Goal: Task Accomplishment & Management: Manage account settings

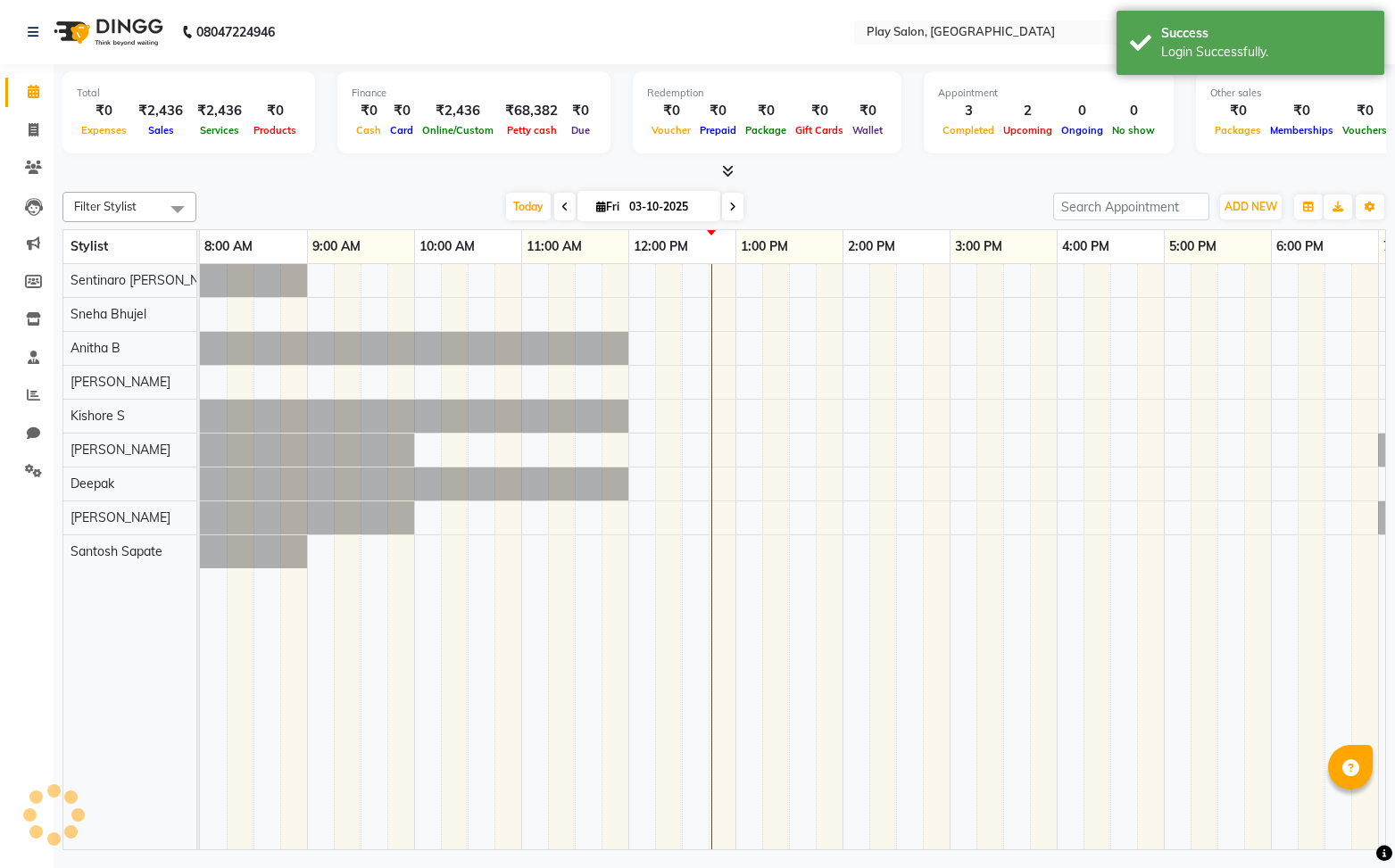
select select "en"
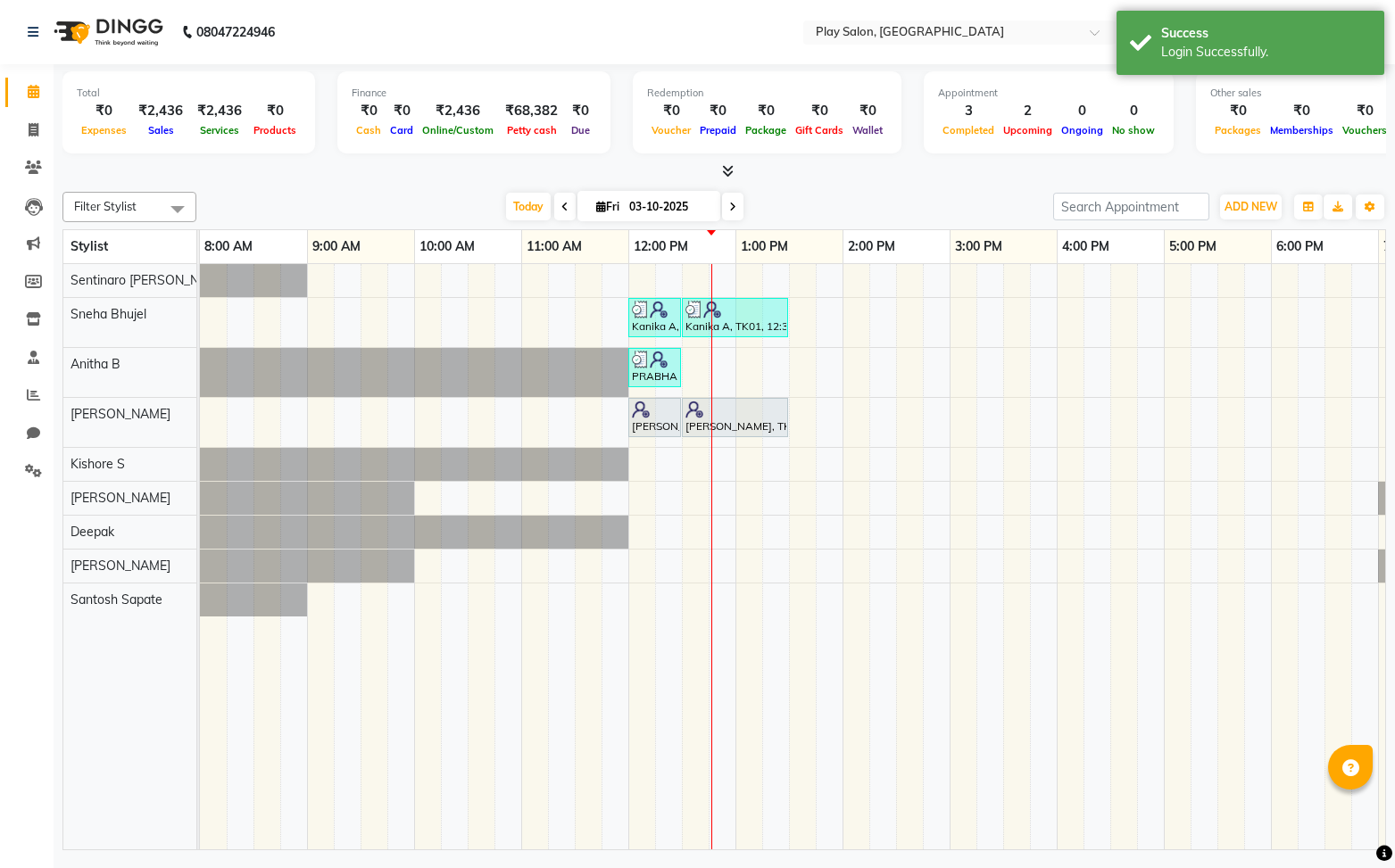
scroll to position [0, 207]
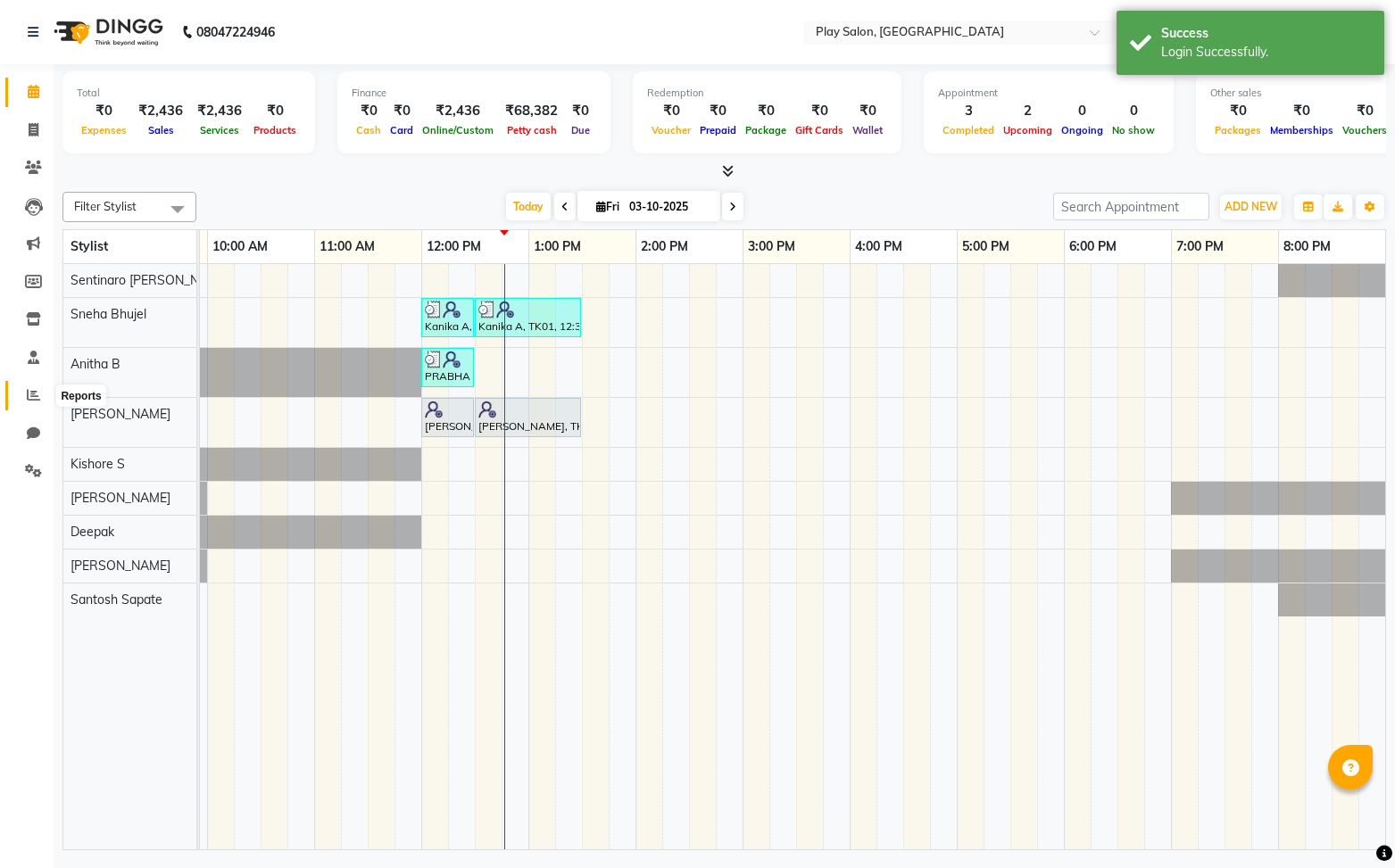
click at [37, 399] on icon at bounding box center [33, 395] width 14 height 14
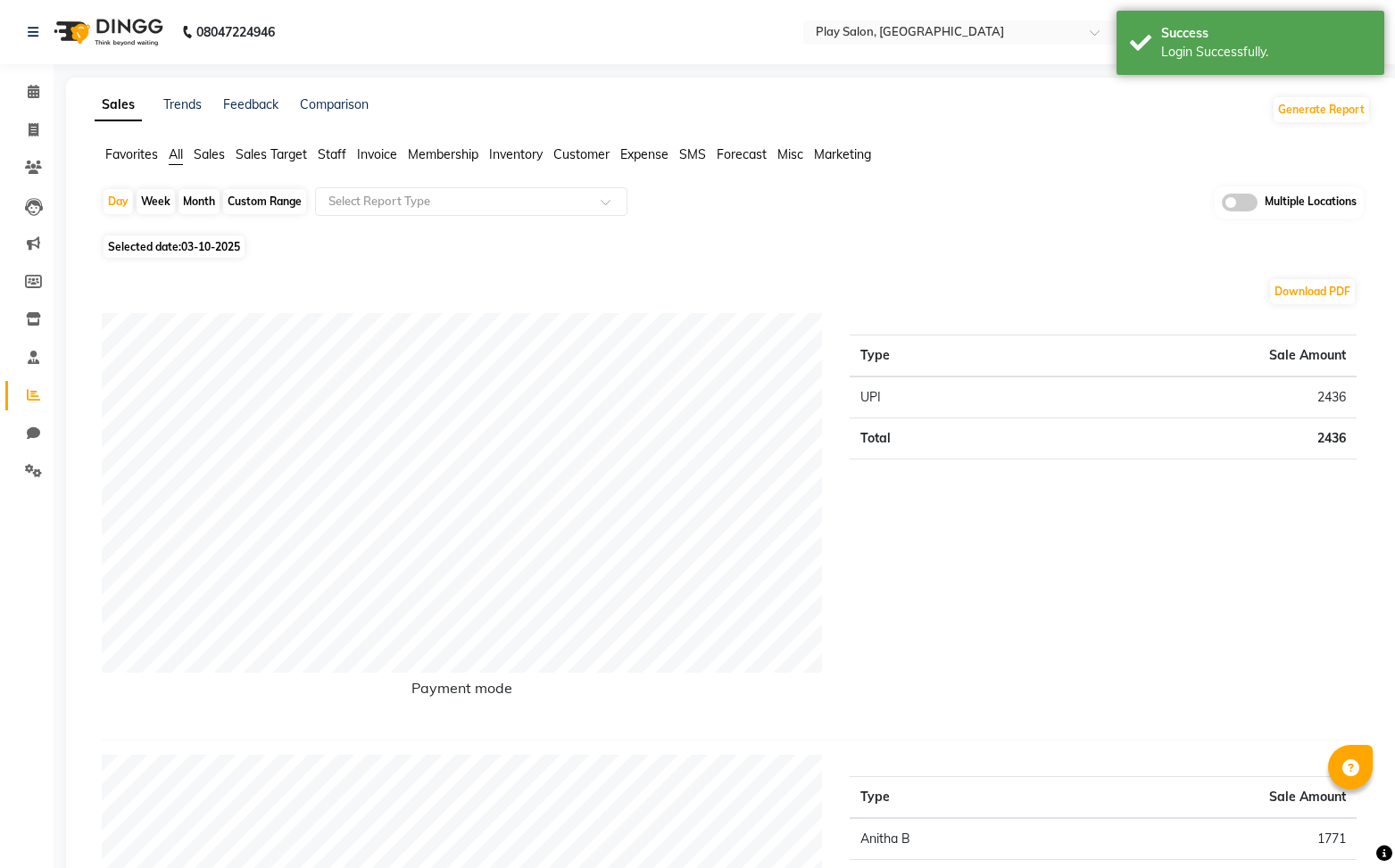
click at [519, 160] on span "Inventory" at bounding box center [516, 154] width 54 height 16
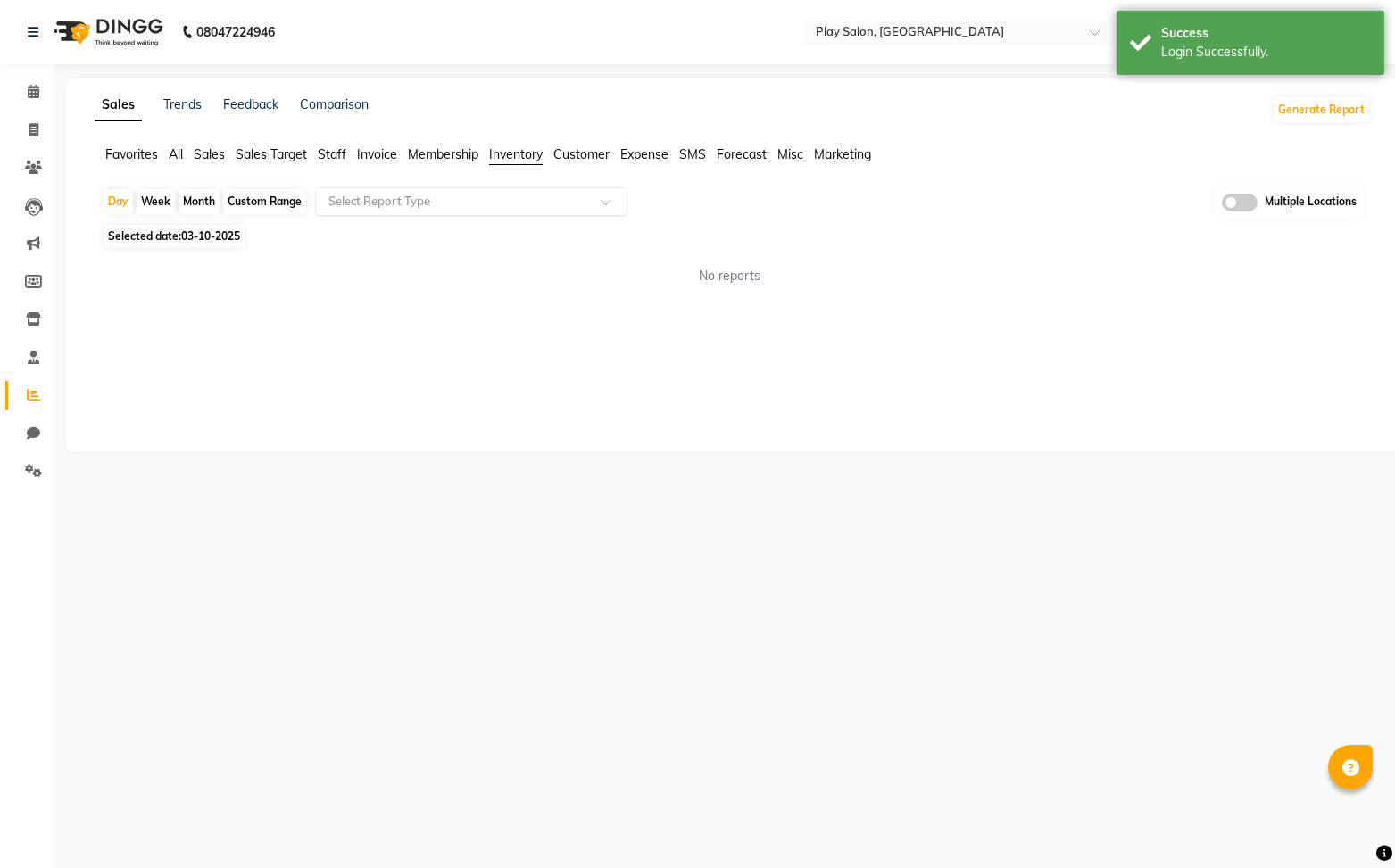
click at [472, 205] on input "text" at bounding box center [453, 201] width 257 height 18
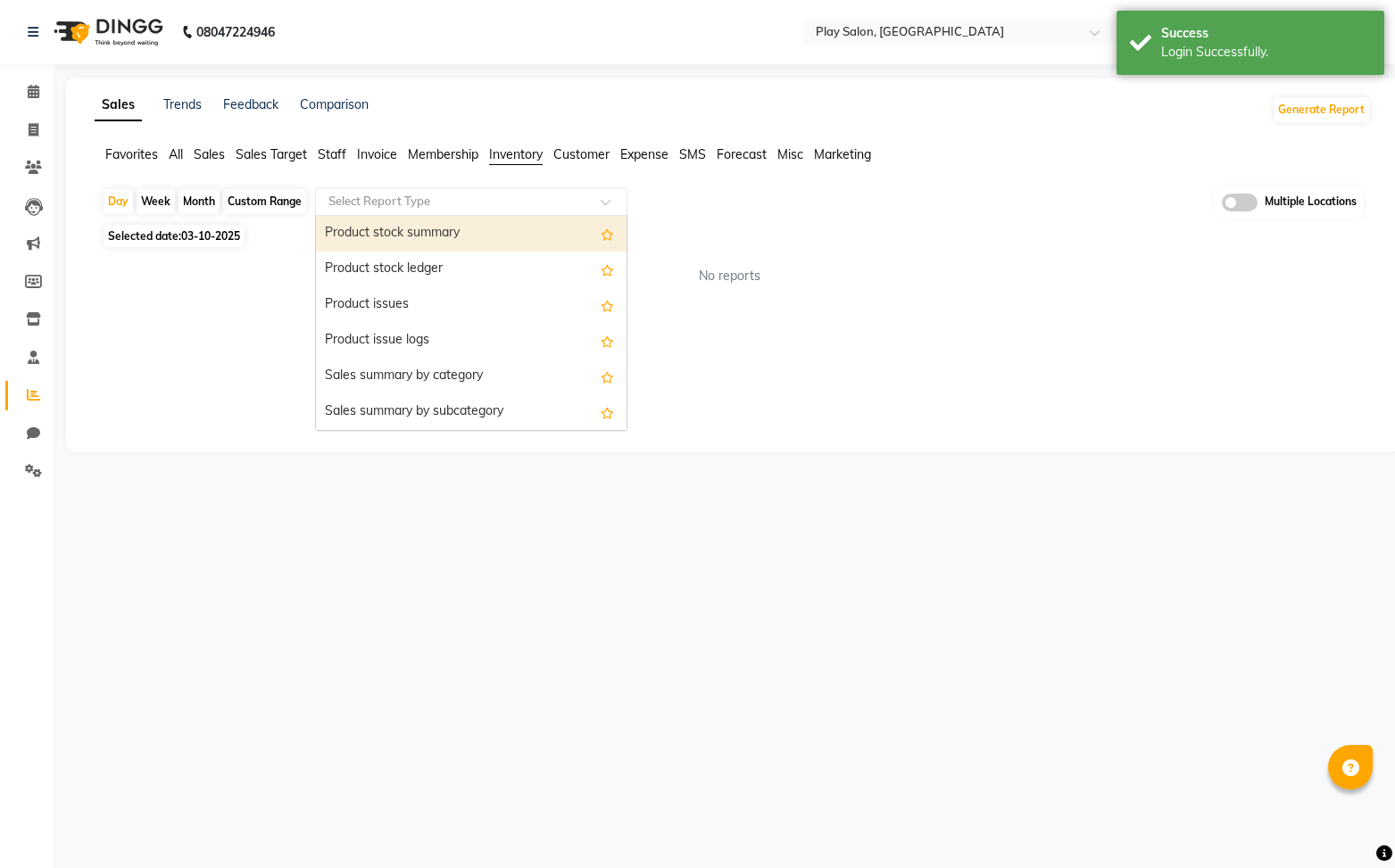
click at [435, 240] on div "Product stock summary" at bounding box center [471, 233] width 311 height 36
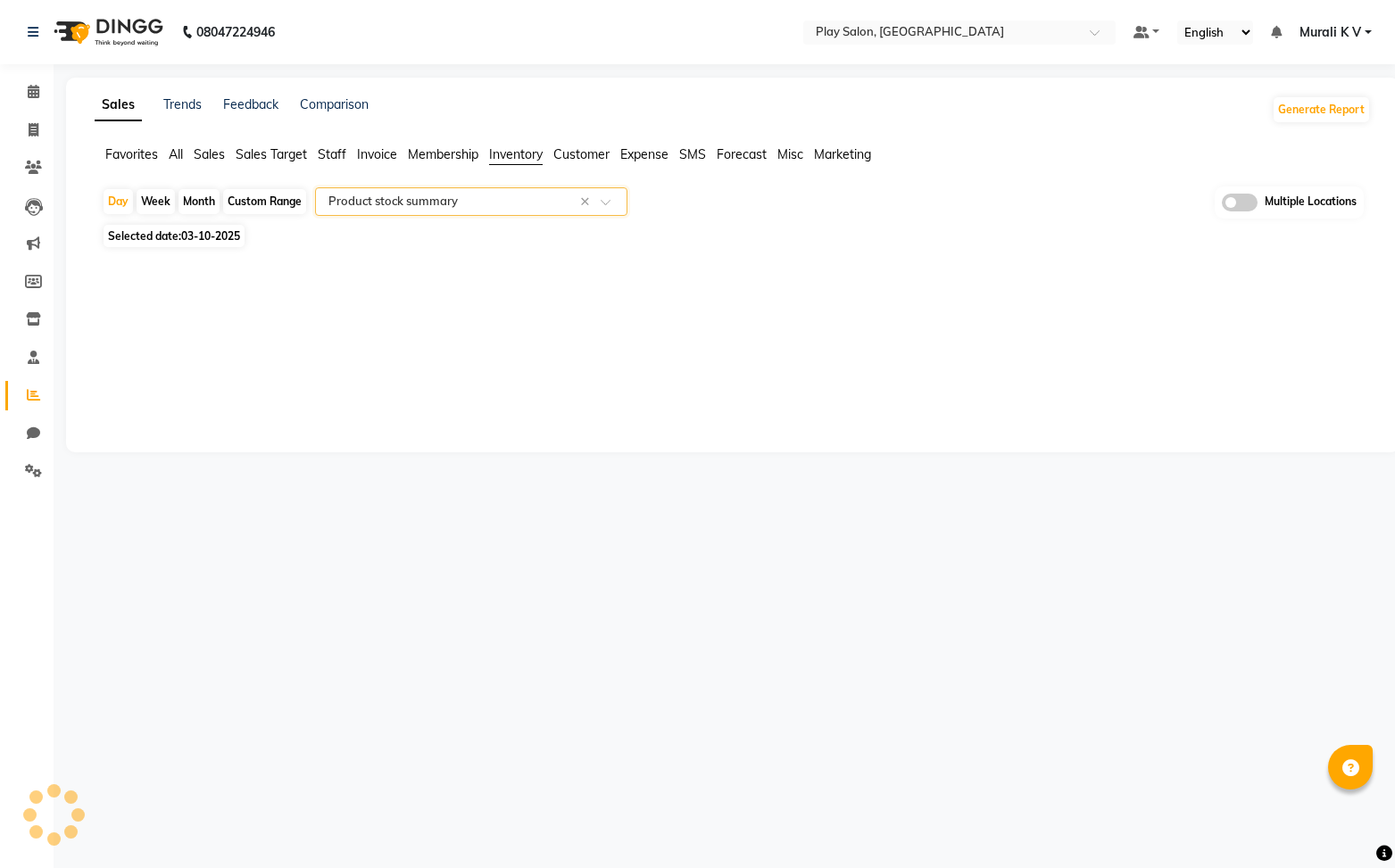
select select "full_report"
select select "csv"
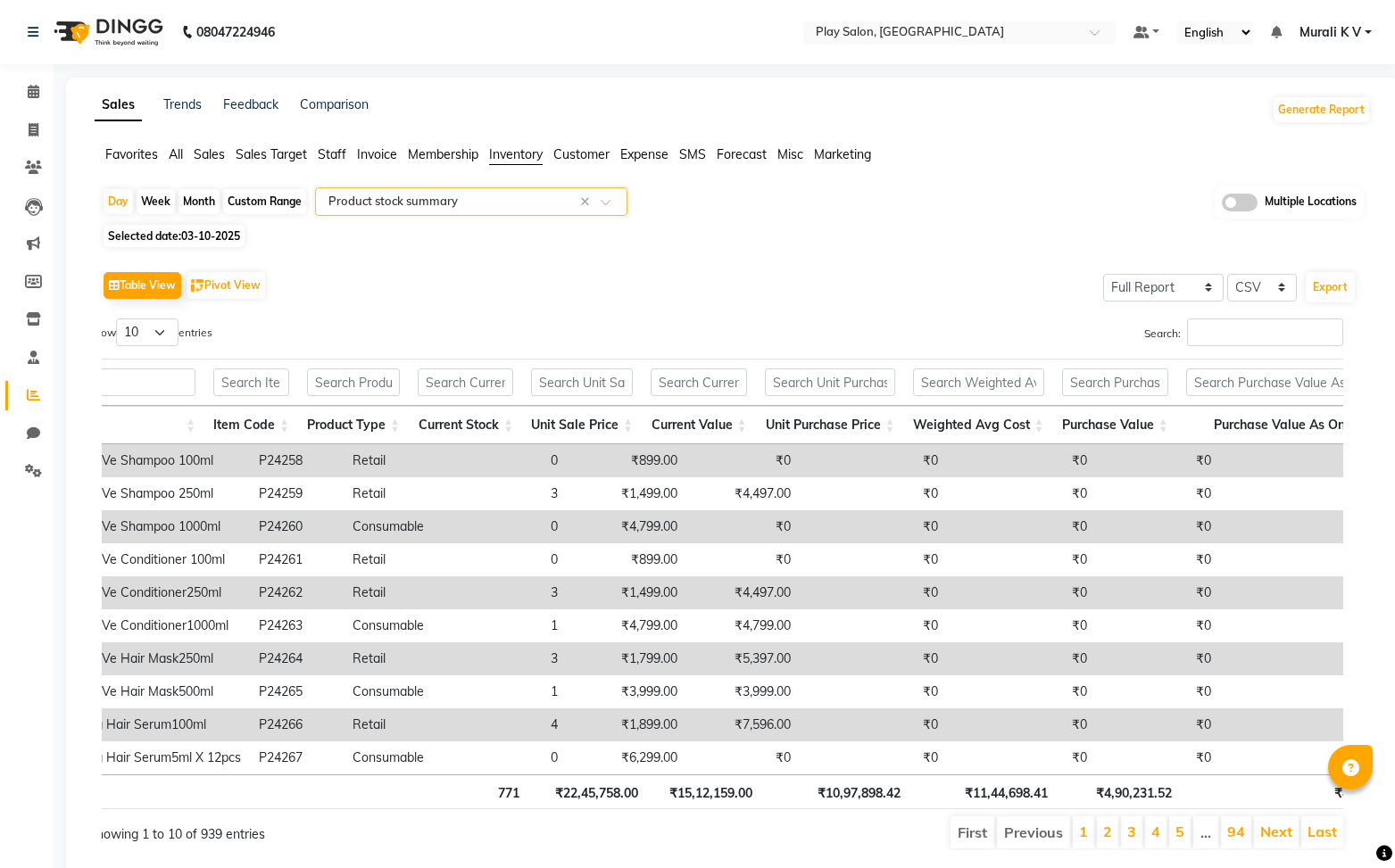
click at [474, 196] on input "text" at bounding box center [453, 201] width 257 height 18
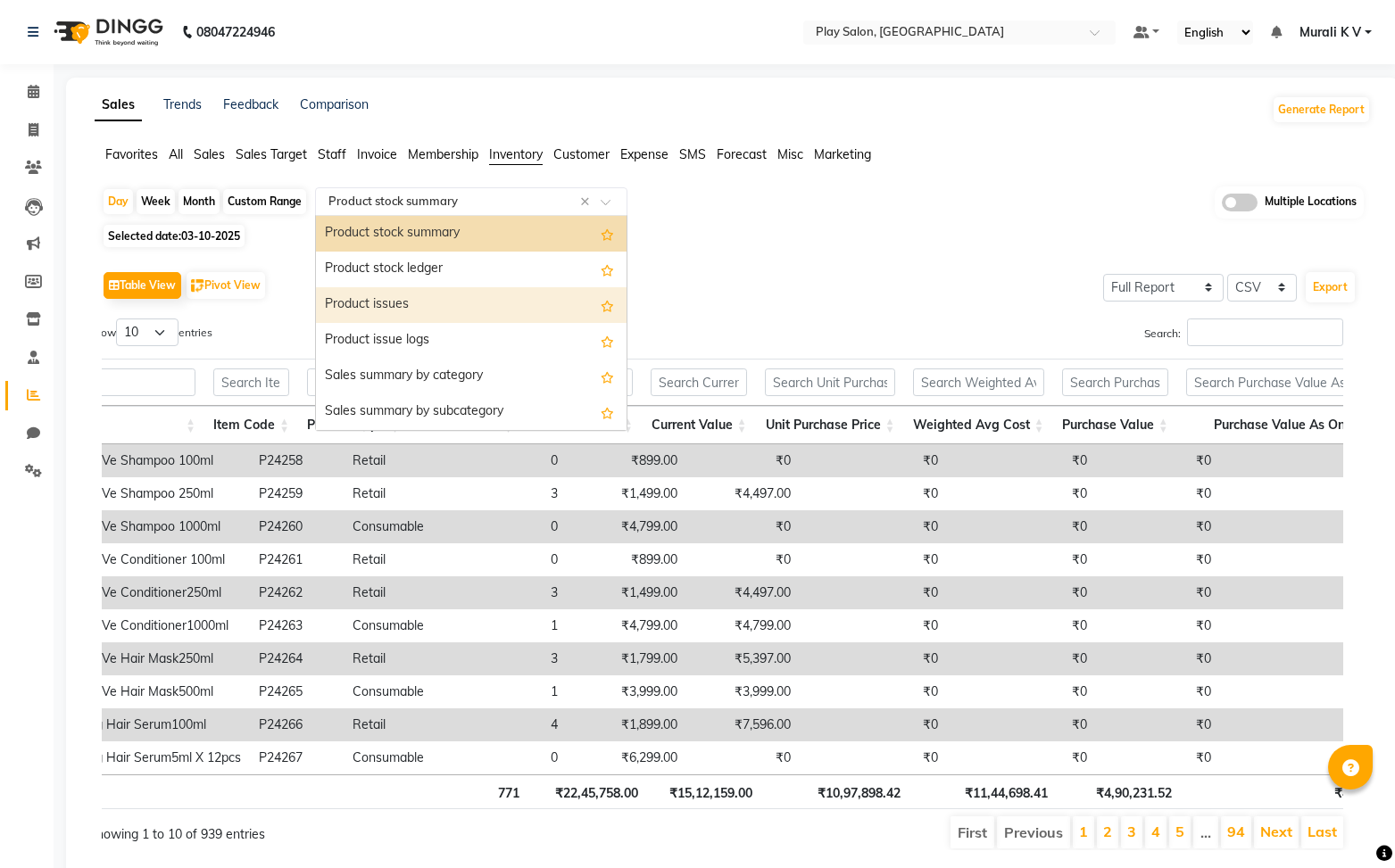
click at [404, 315] on div "Product issues" at bounding box center [471, 305] width 311 height 36
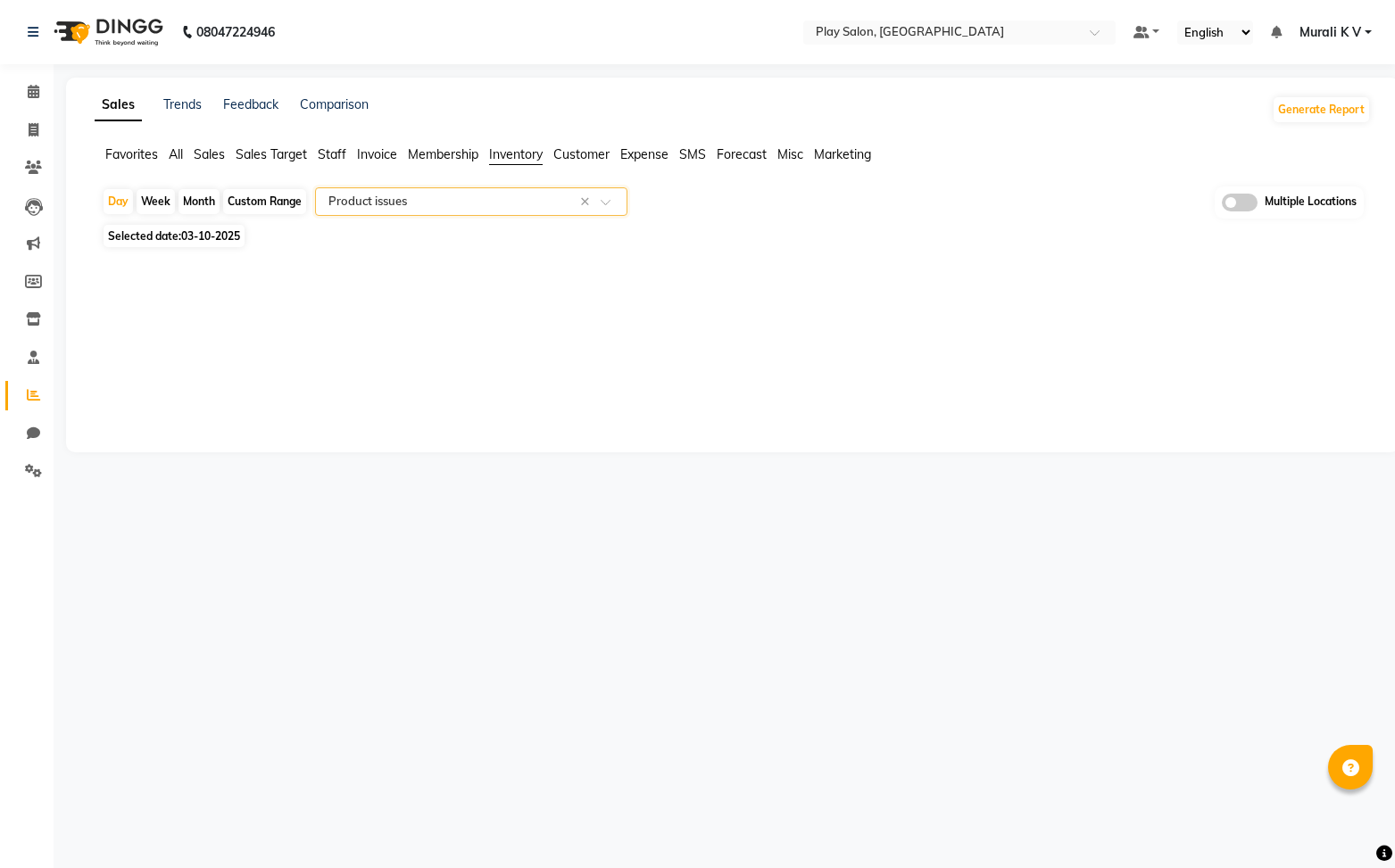
click at [209, 238] on span "03-10-2025" at bounding box center [210, 236] width 59 height 14
select select "10"
select select "2025"
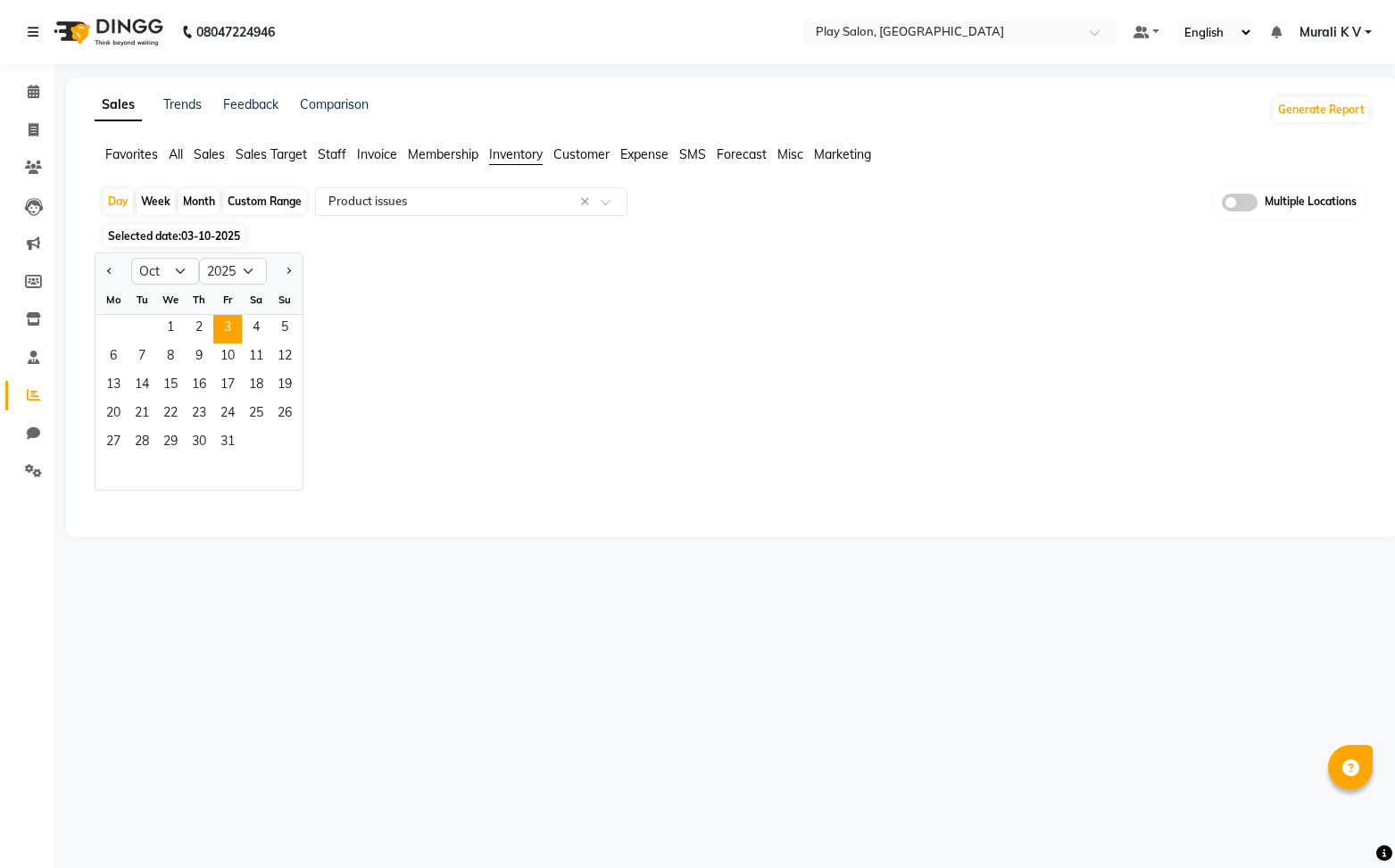
click at [203, 205] on div "Month" at bounding box center [199, 201] width 42 height 25
select select "10"
select select "2025"
click at [167, 325] on span "1" at bounding box center [170, 329] width 29 height 29
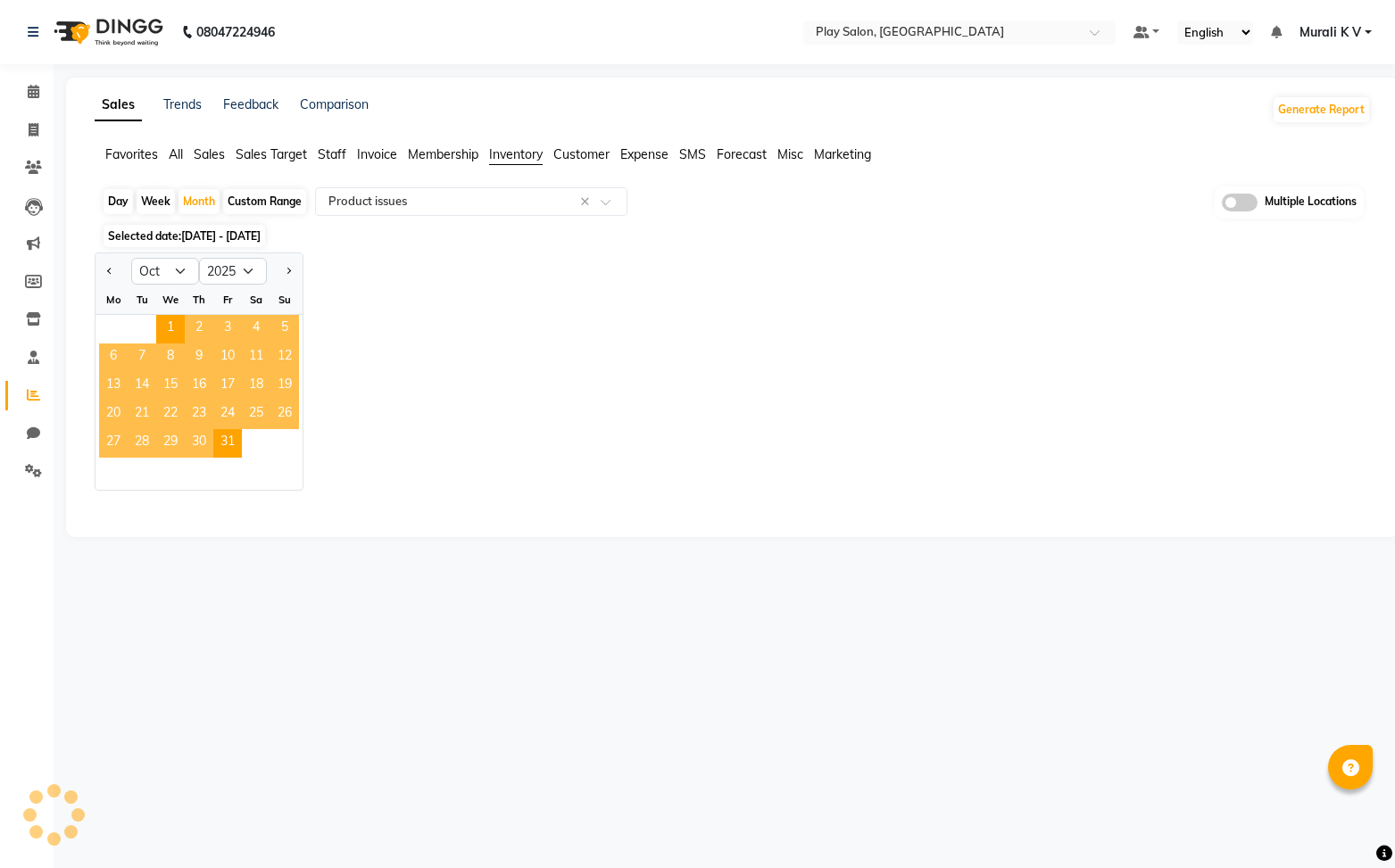
select select "full_report"
select select "csv"
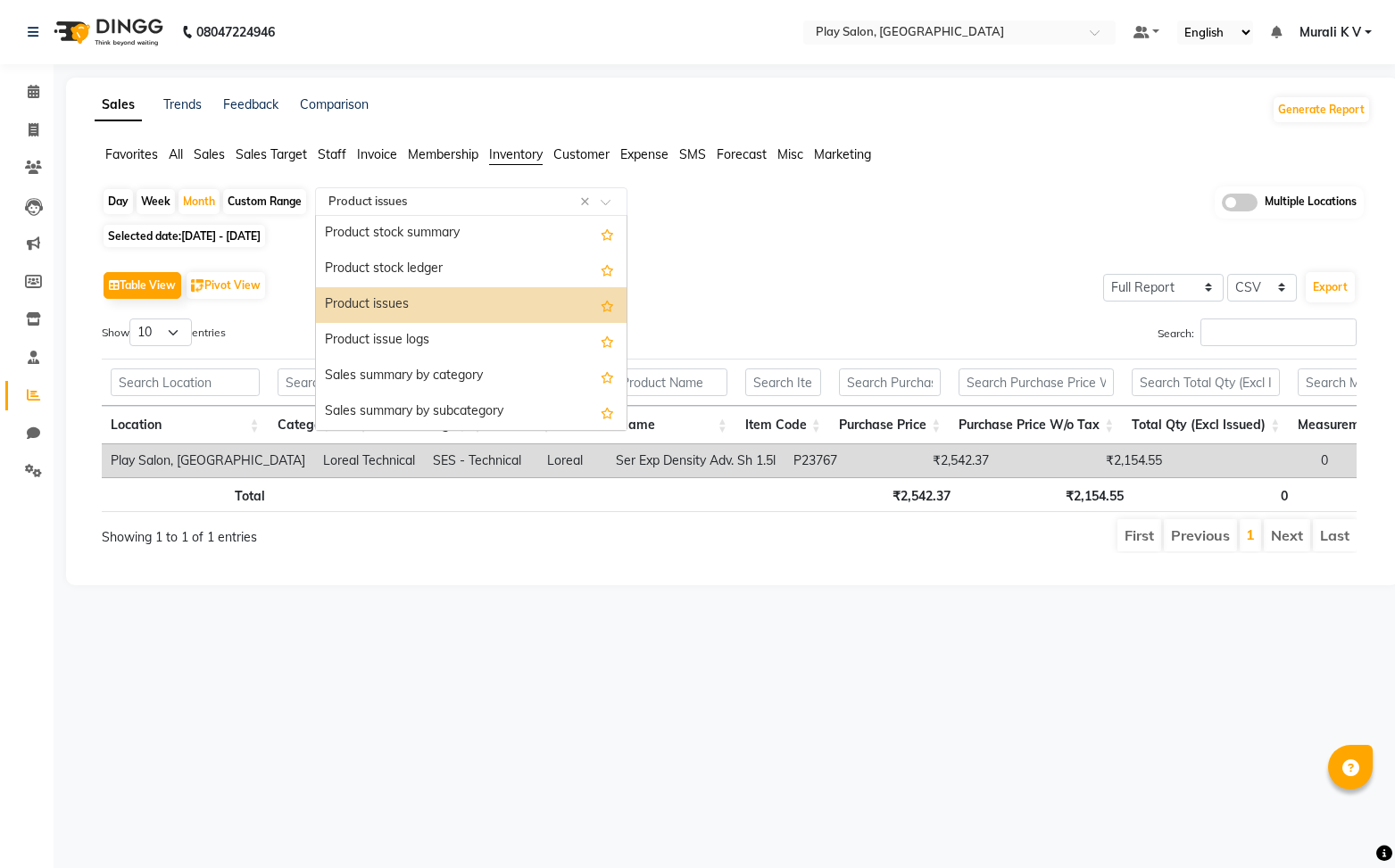
click at [393, 203] on input "text" at bounding box center [453, 201] width 257 height 18
click at [418, 342] on div "Product issue logs" at bounding box center [471, 340] width 311 height 36
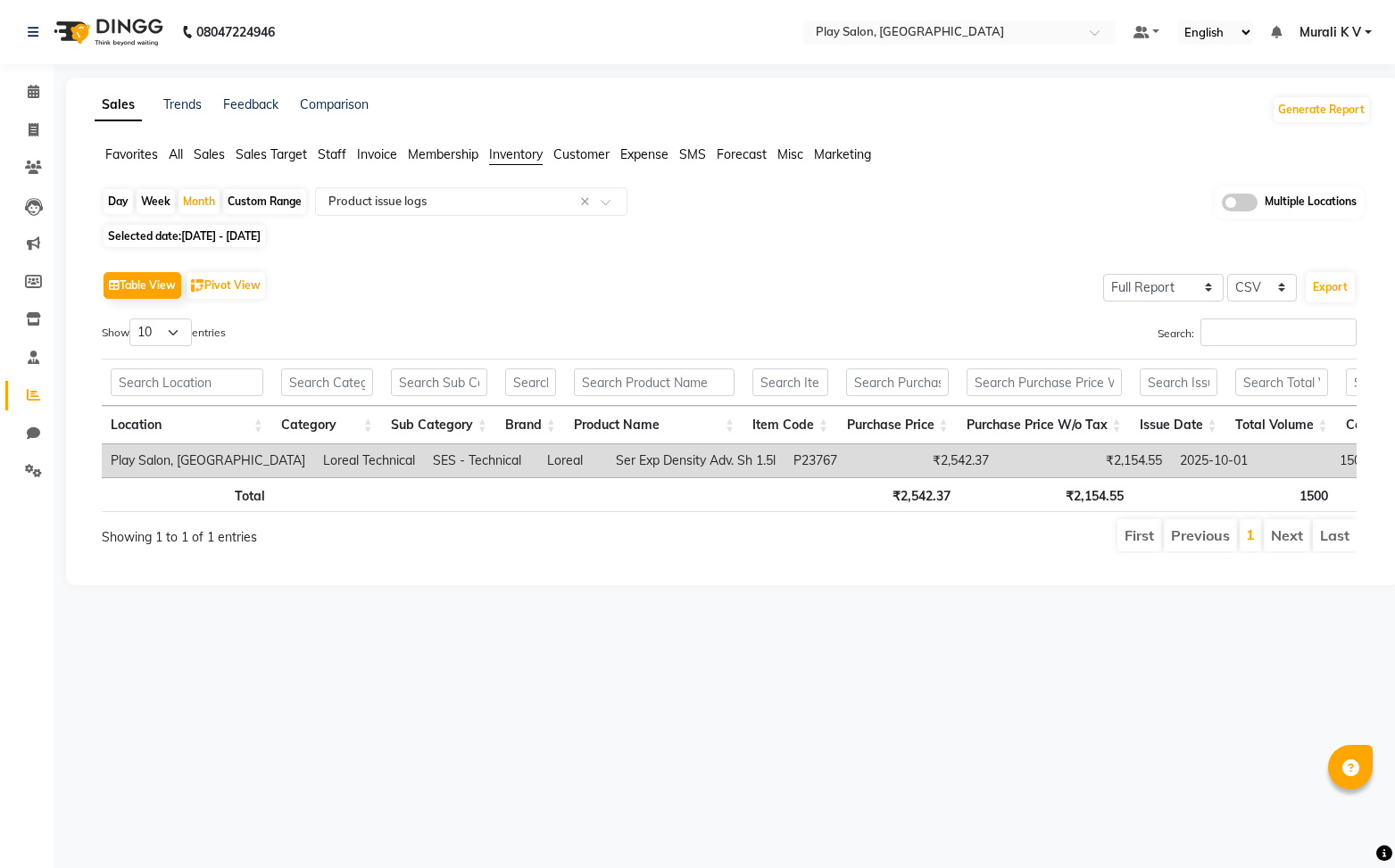
click at [220, 237] on span "01-10-2025 - 31-10-2025" at bounding box center [221, 236] width 79 height 14
select select "10"
select select "2025"
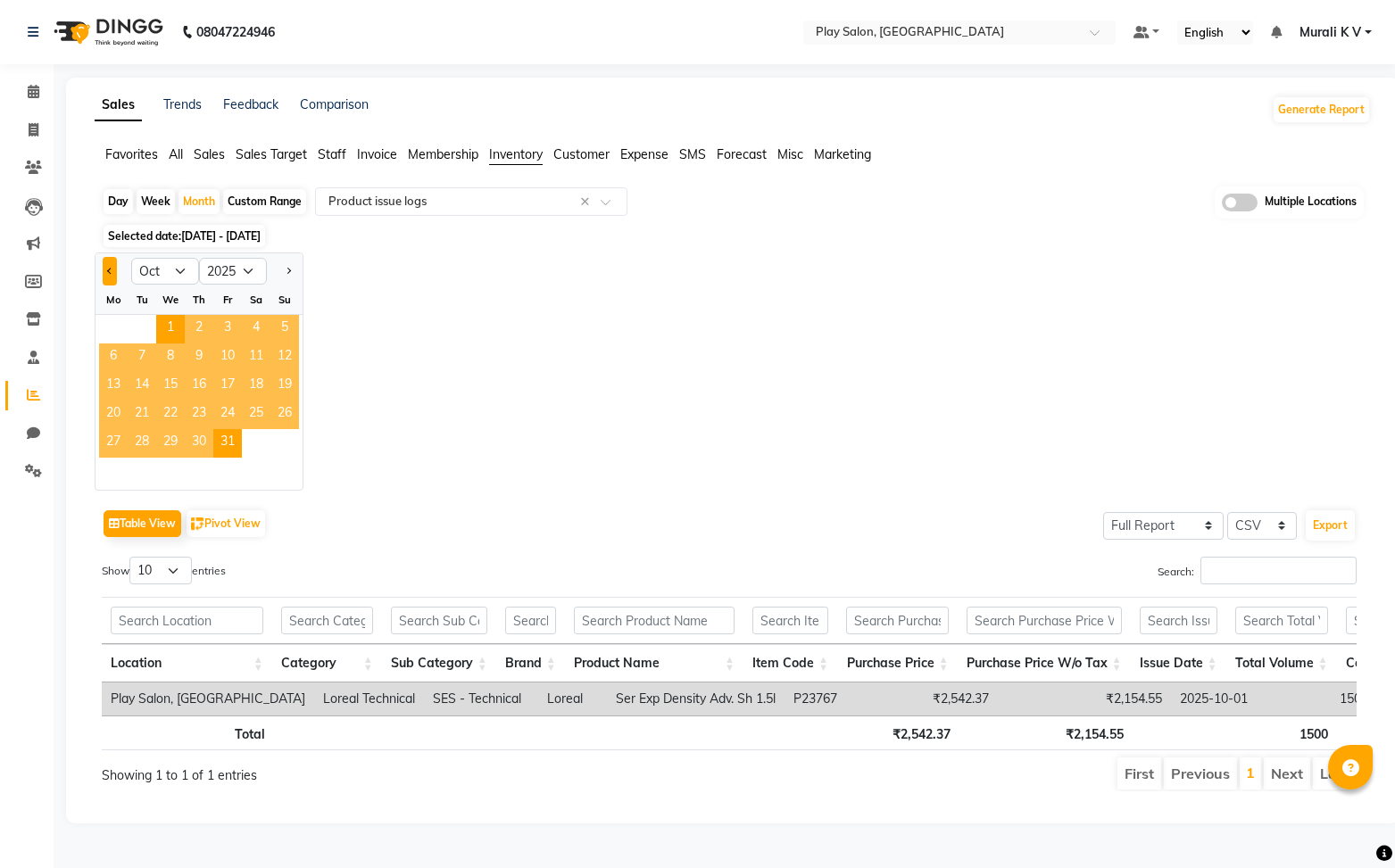
click at [116, 274] on button "Previous month" at bounding box center [109, 271] width 14 height 29
select select "9"
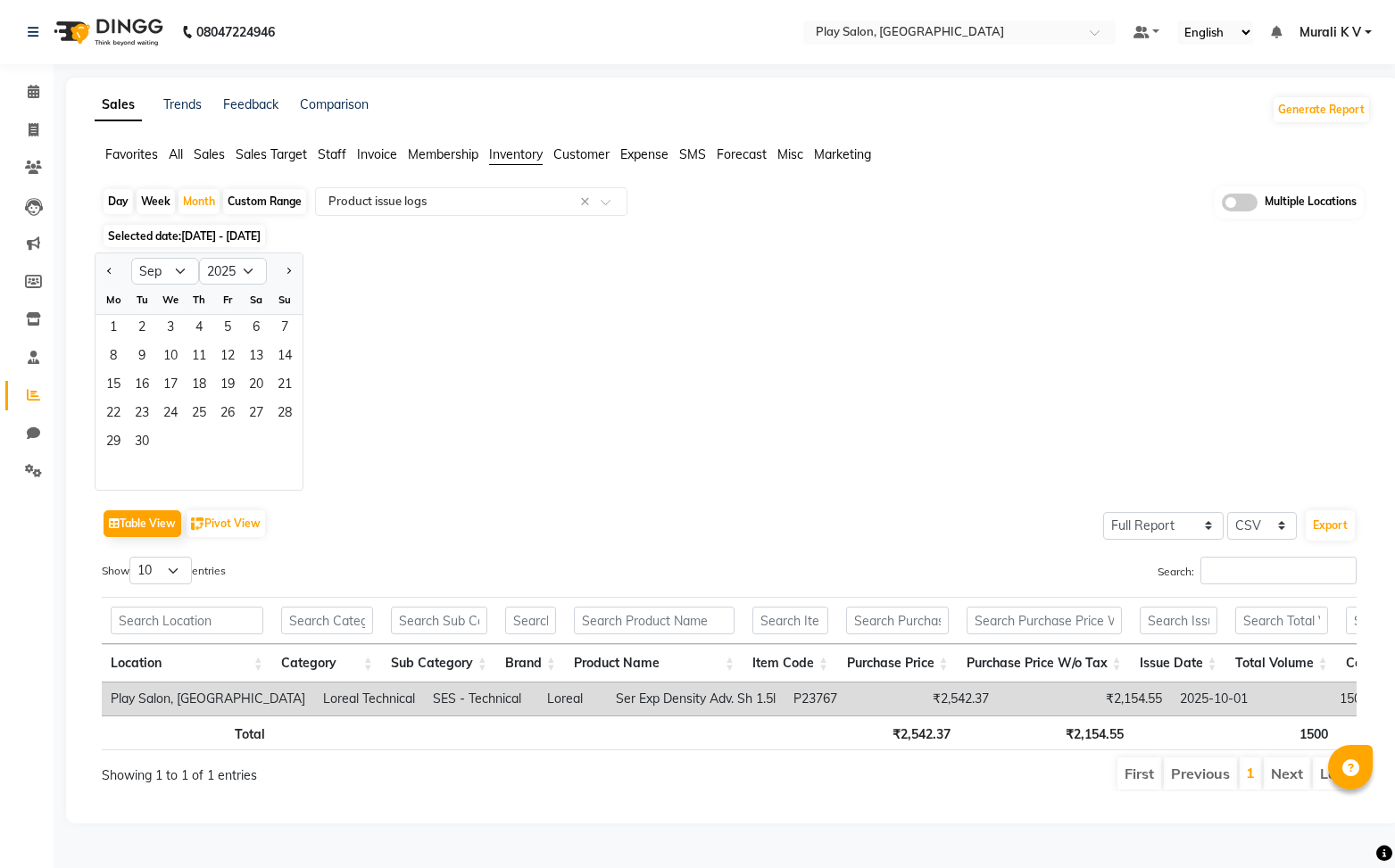
click at [267, 198] on div "Custom Range" at bounding box center [265, 201] width 83 height 25
select select "10"
select select "2025"
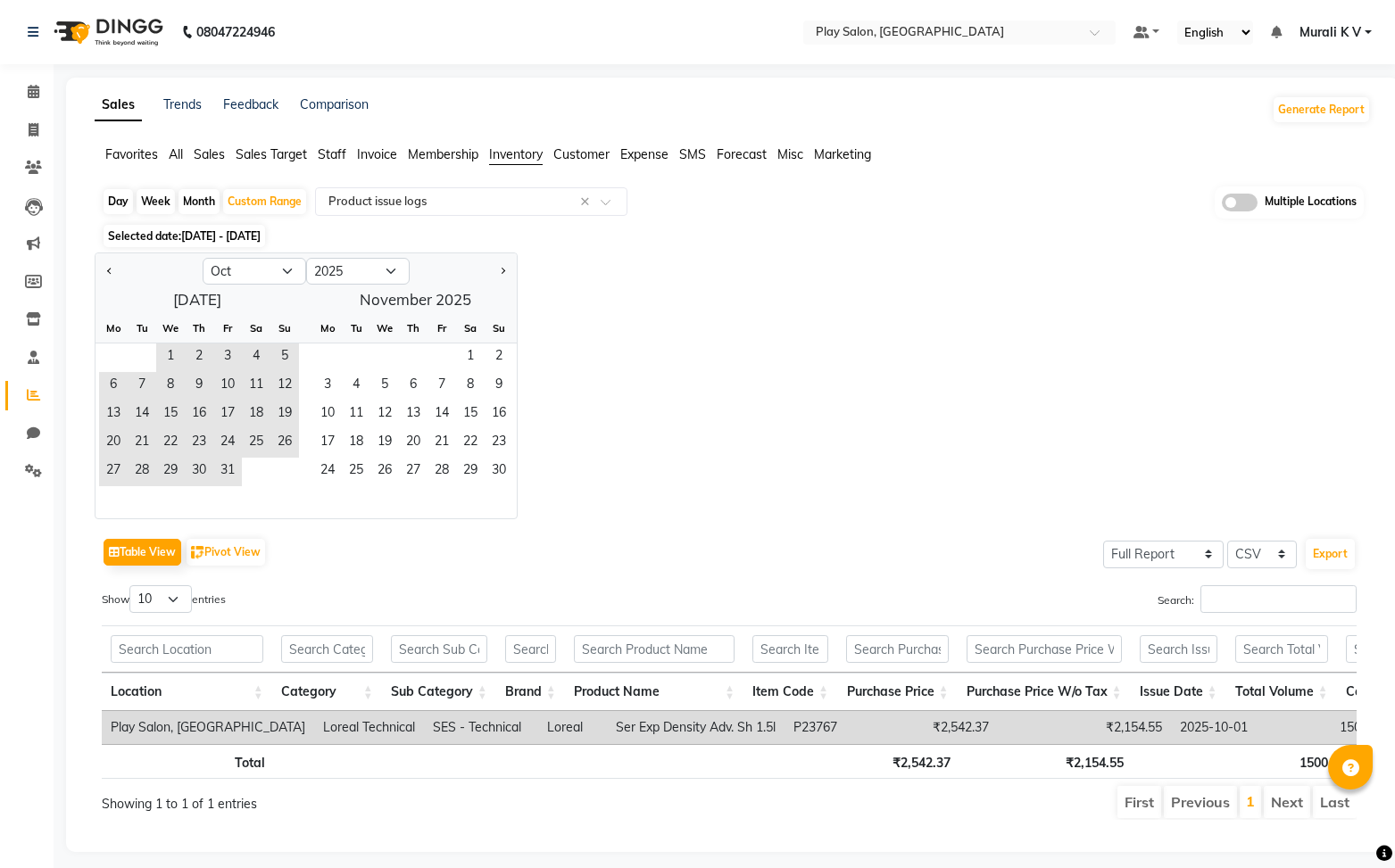
click at [122, 272] on div at bounding box center [149, 271] width 107 height 29
click at [104, 272] on button "Previous month" at bounding box center [109, 271] width 14 height 29
select select "9"
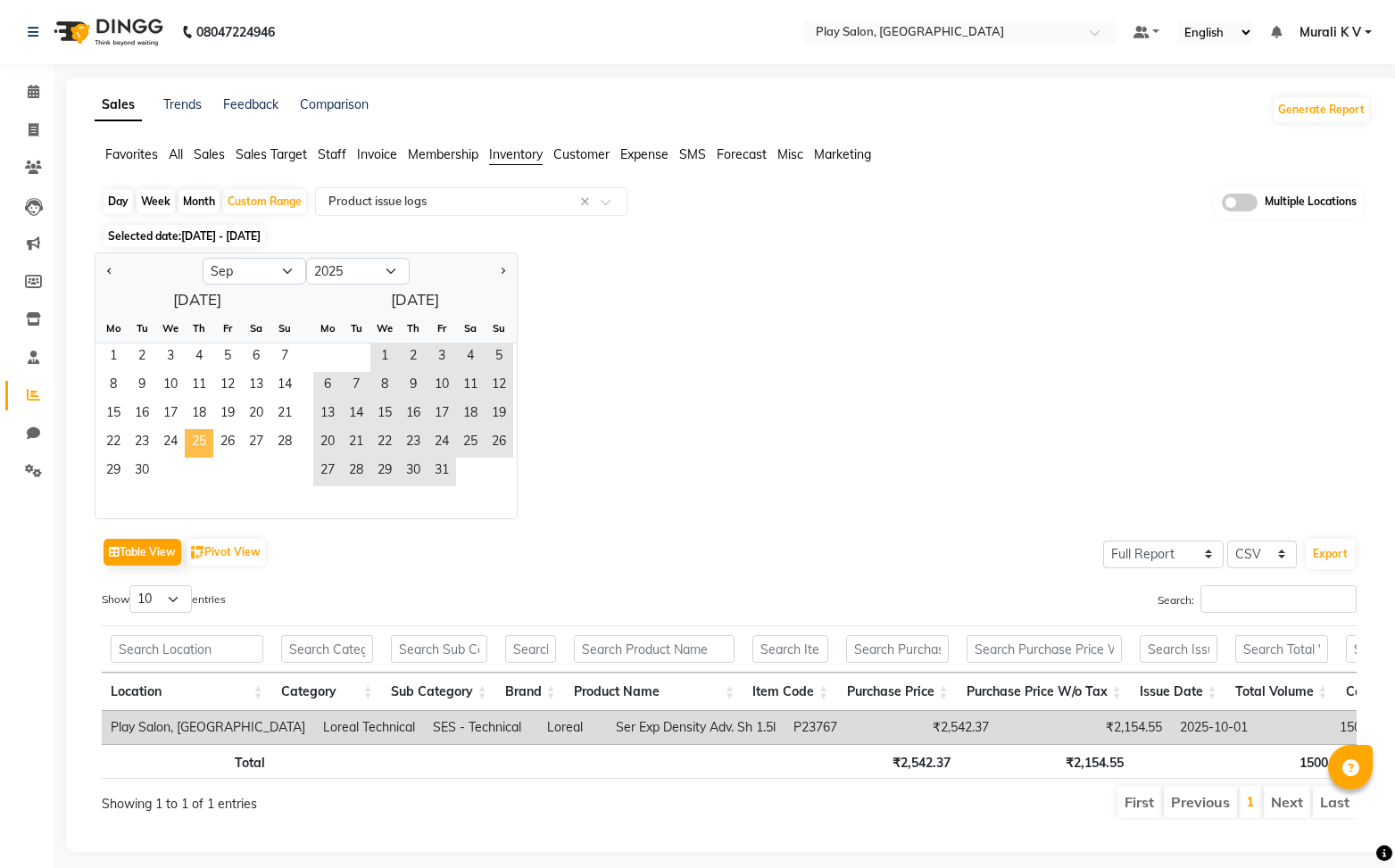
click at [205, 441] on span "25" at bounding box center [198, 443] width 29 height 29
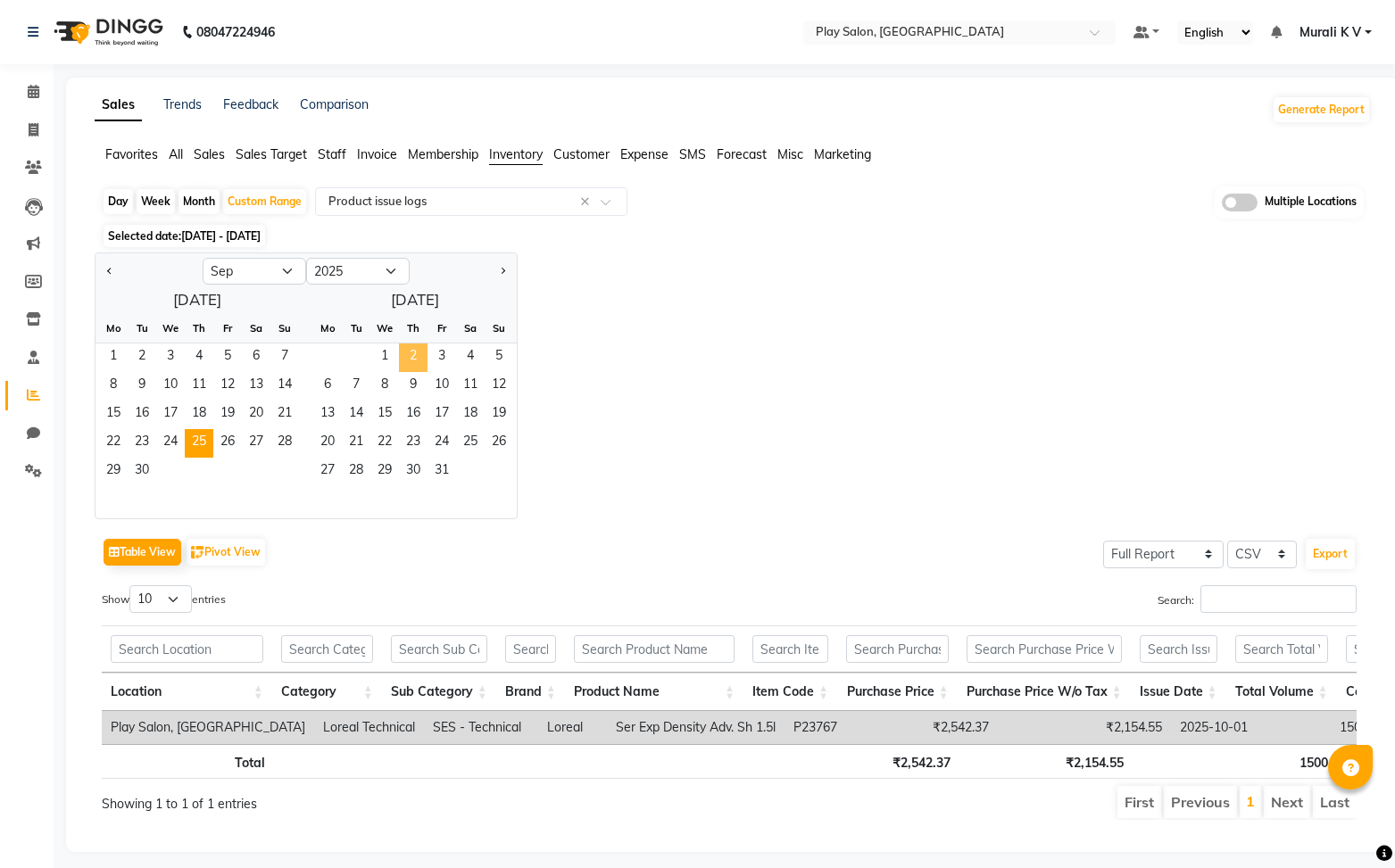
click at [415, 358] on span "2" at bounding box center [413, 358] width 29 height 29
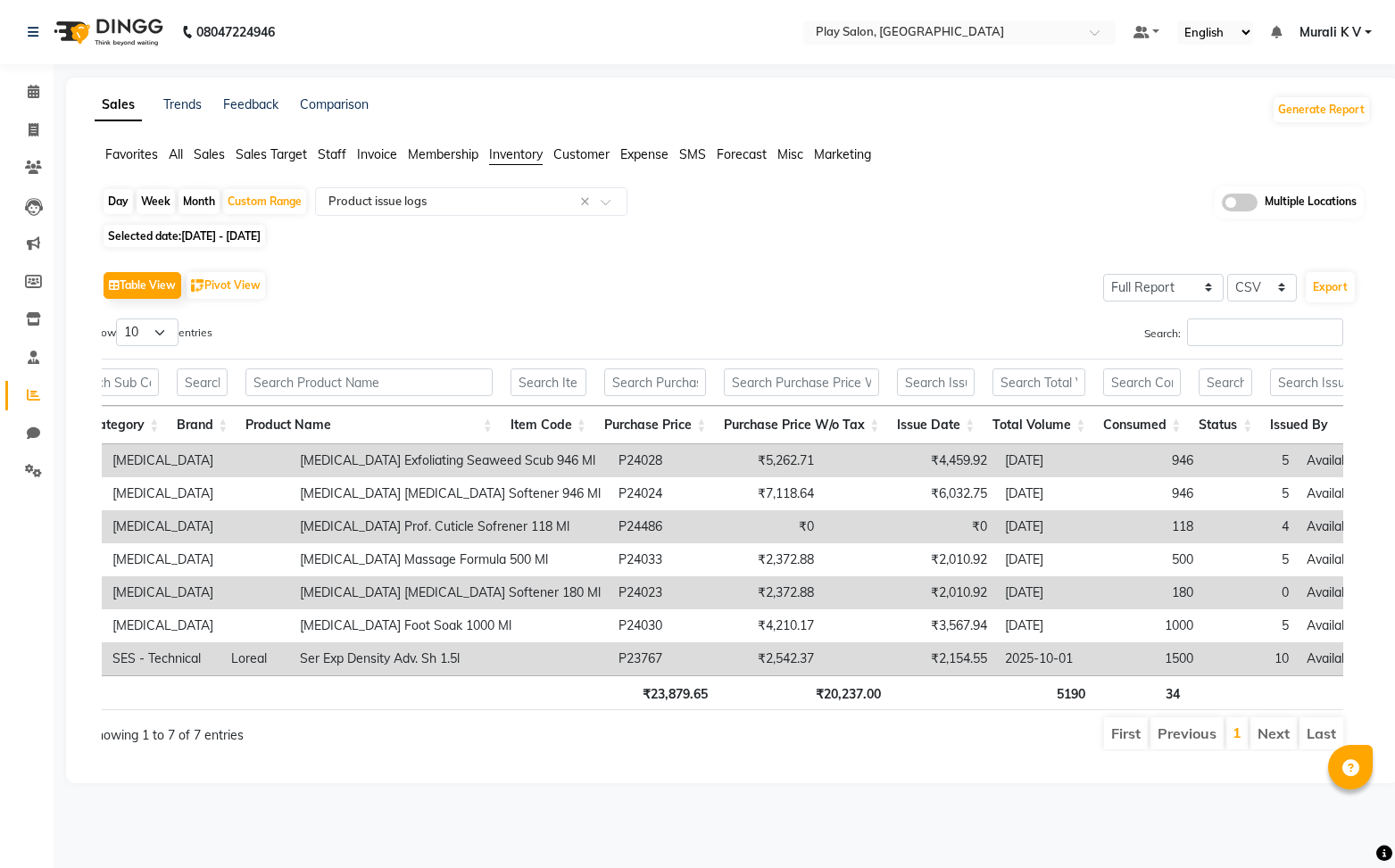
scroll to position [0, 302]
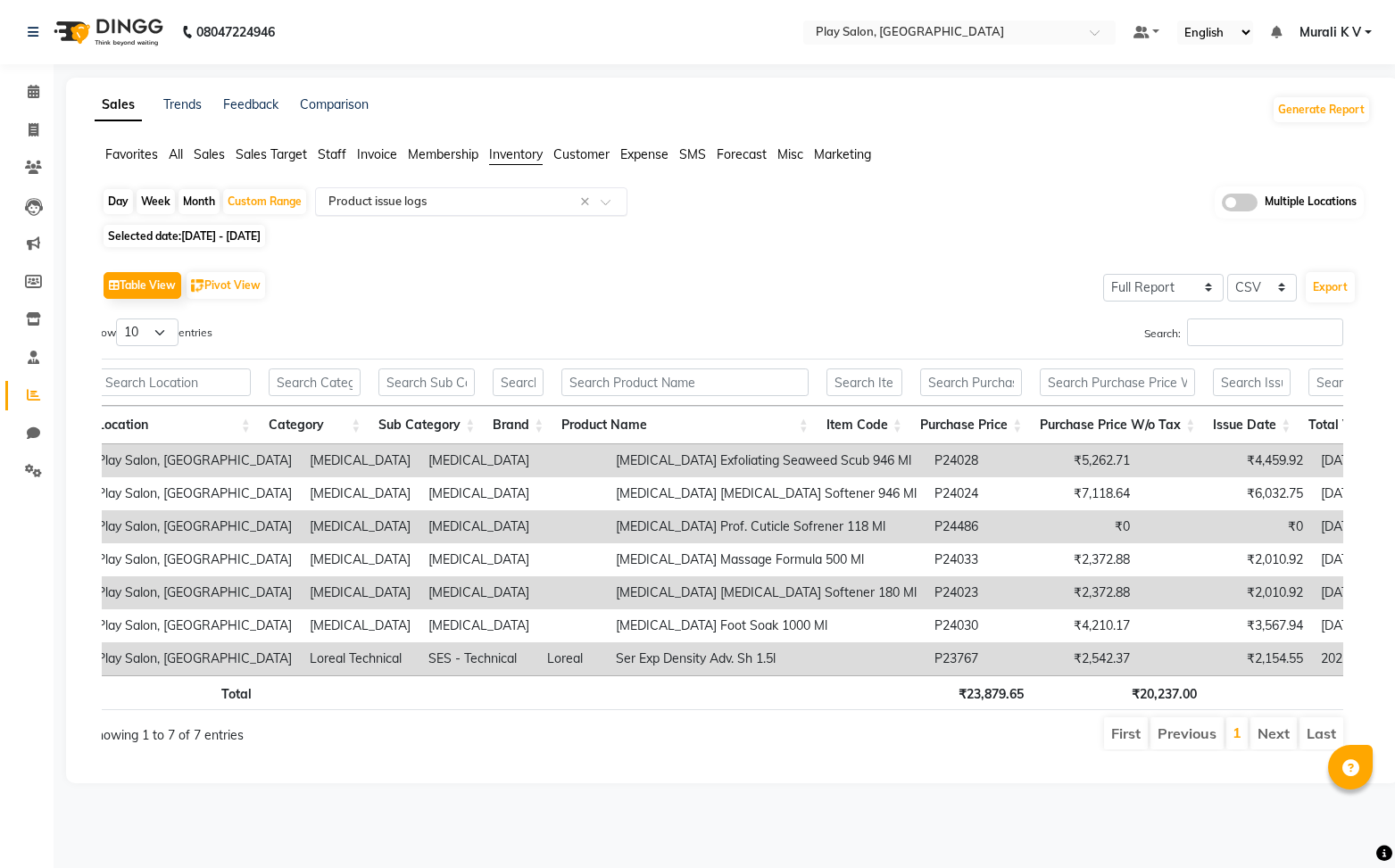
click at [482, 196] on input "text" at bounding box center [453, 201] width 257 height 18
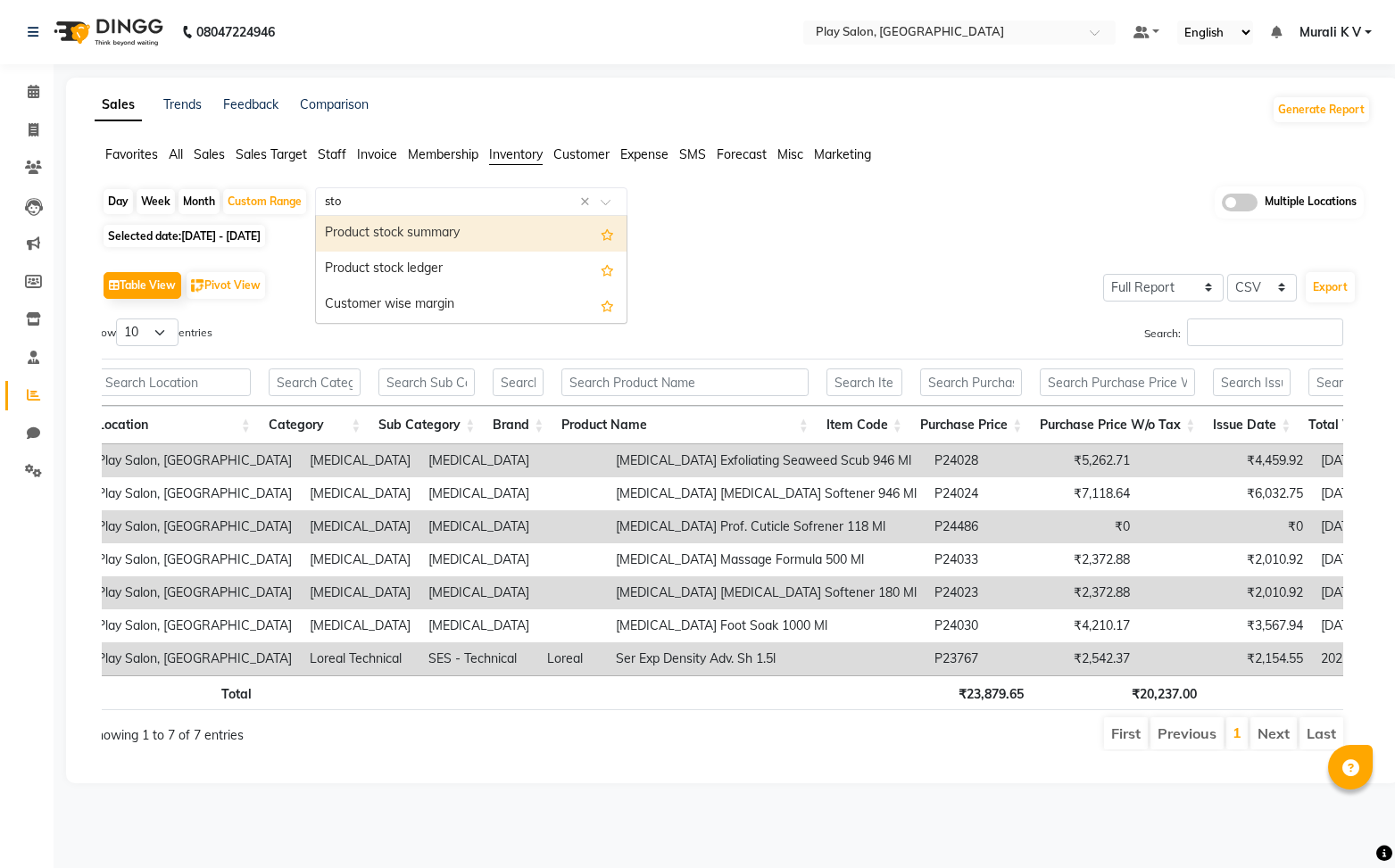
type input "stoc"
click at [403, 228] on div "Product stock summary" at bounding box center [471, 233] width 311 height 36
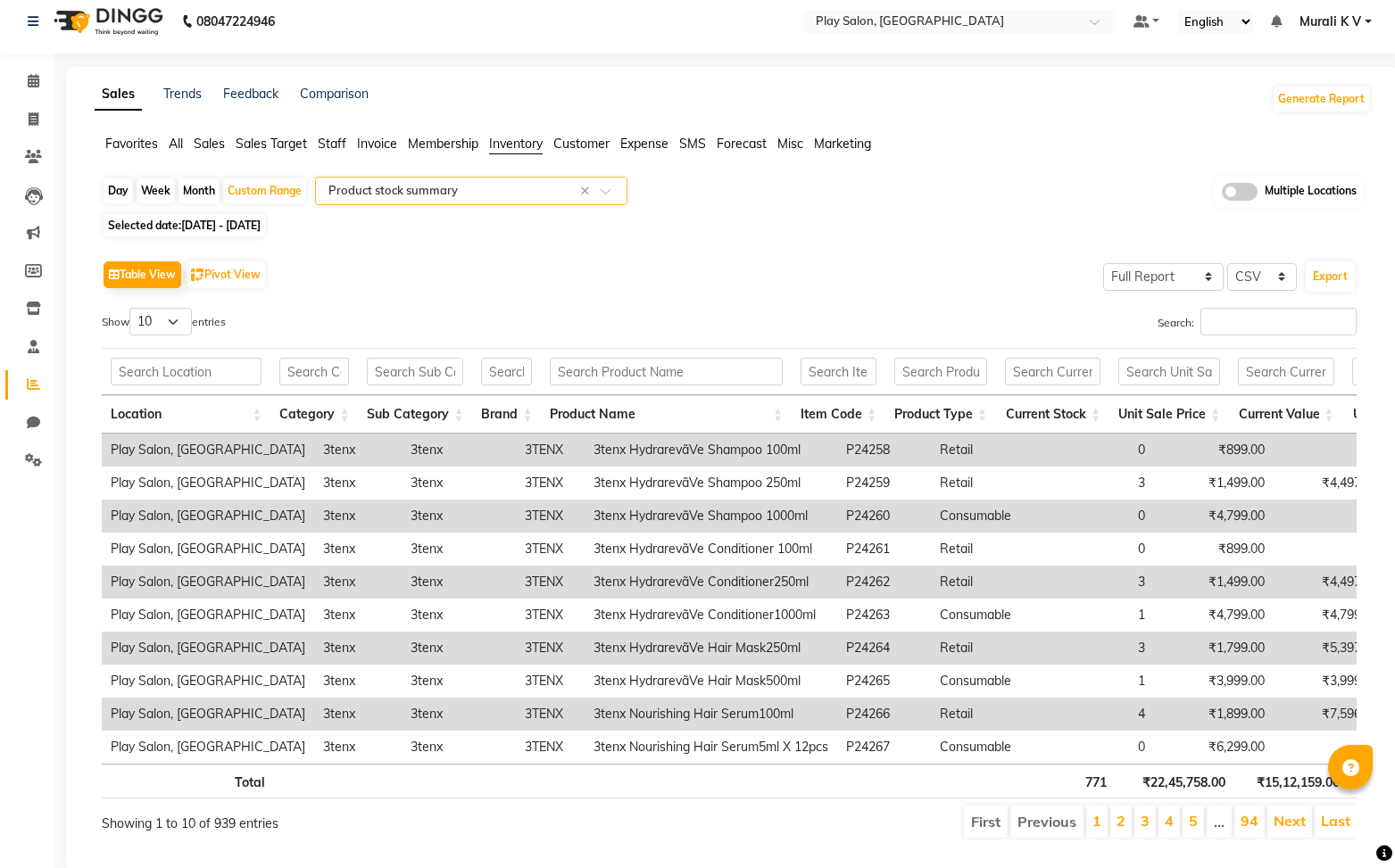
click at [419, 183] on input "text" at bounding box center [453, 190] width 257 height 18
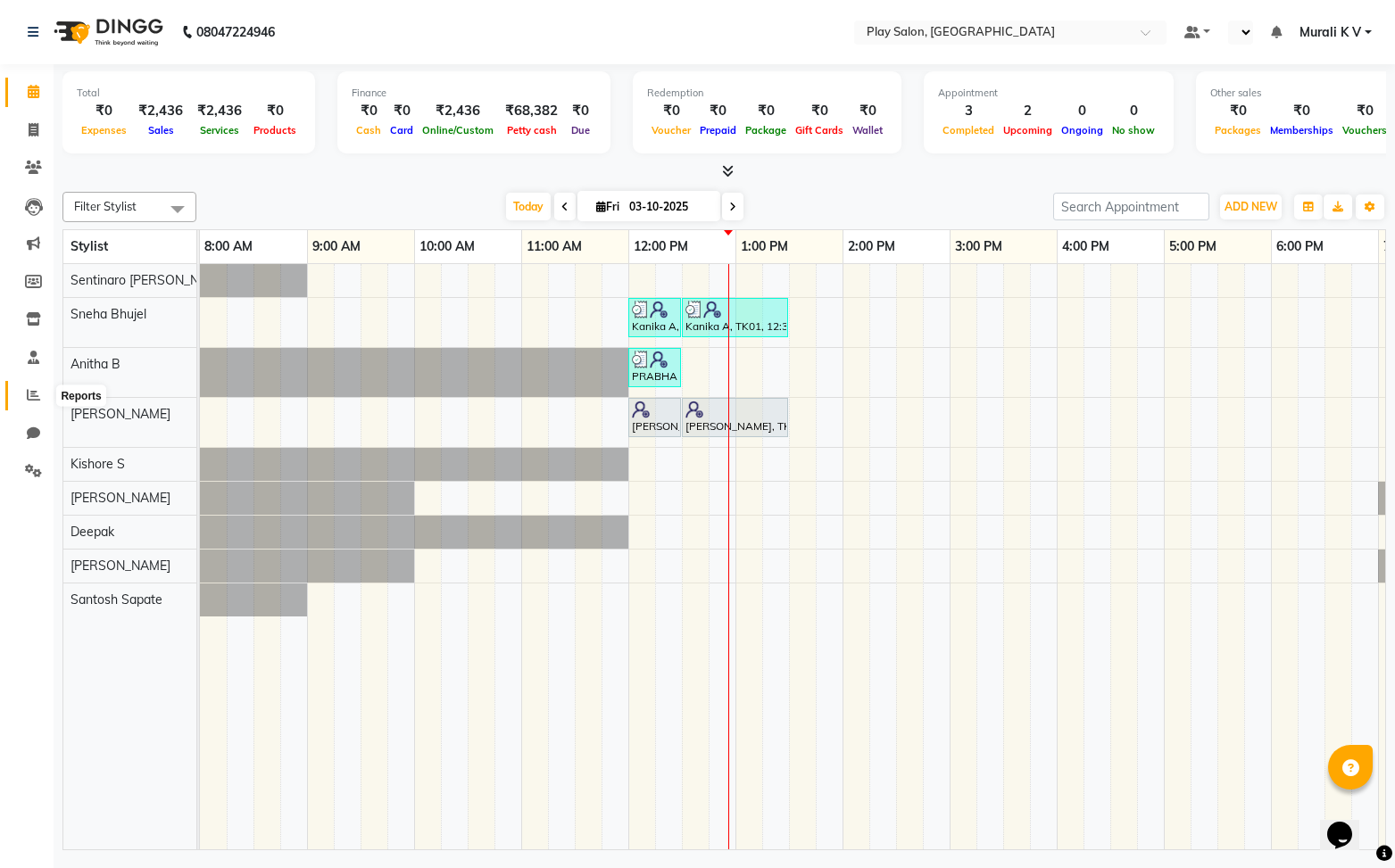
click at [25, 399] on span at bounding box center [33, 396] width 31 height 20
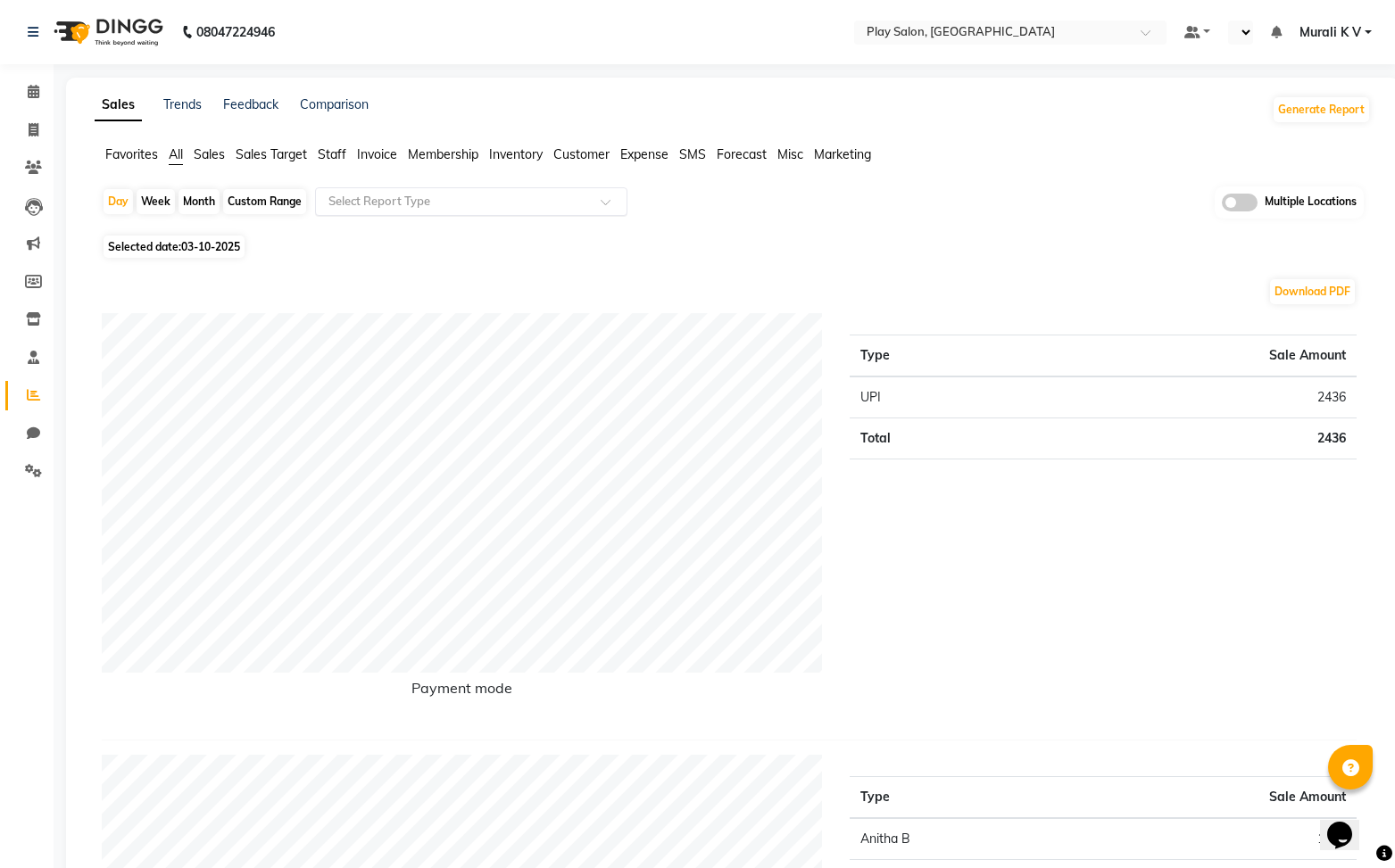
click at [432, 209] on input "text" at bounding box center [453, 201] width 257 height 18
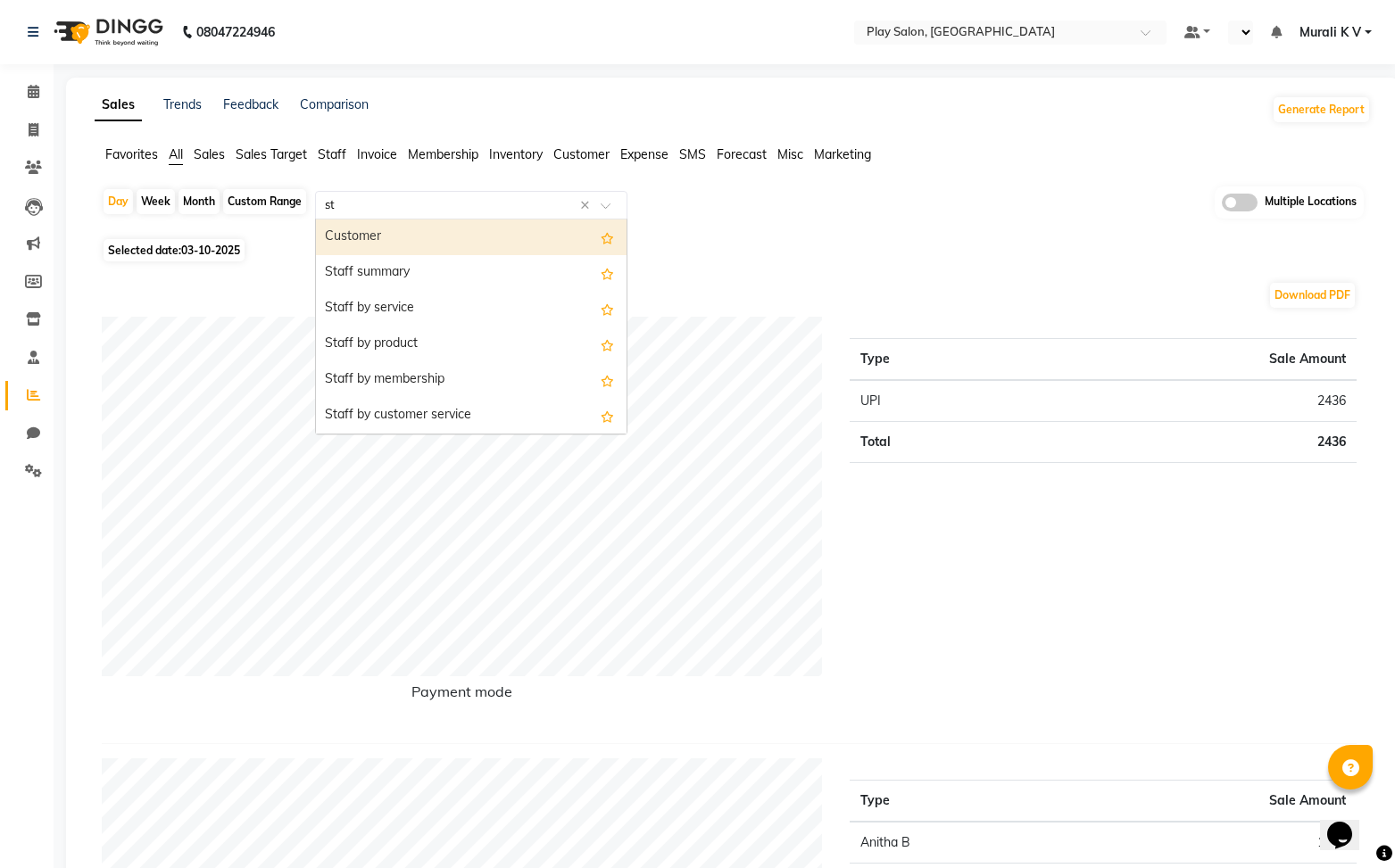
type input "sto"
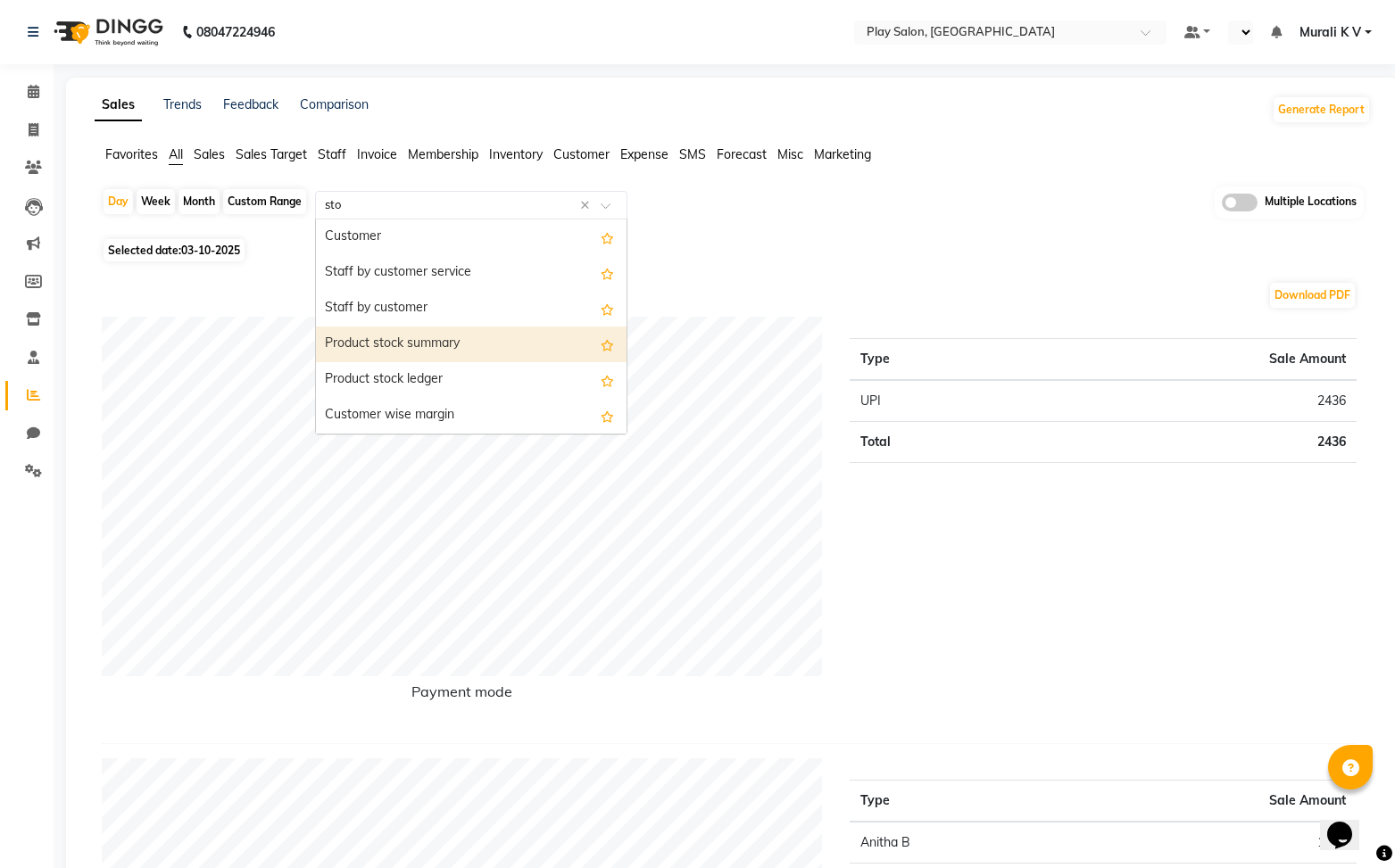
click at [452, 347] on div "Product stock summary" at bounding box center [471, 344] width 311 height 36
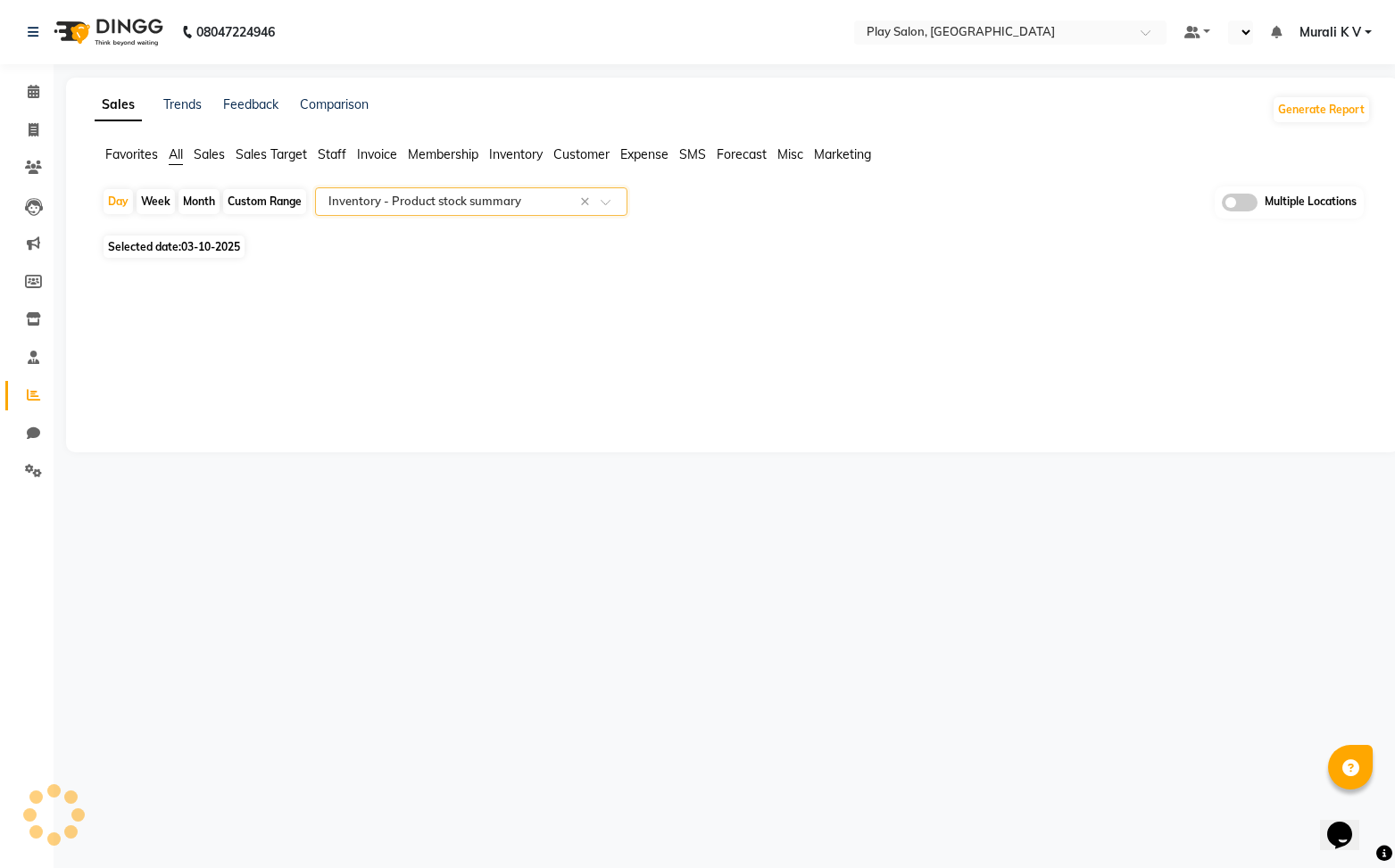
select select "full_report"
select select "csv"
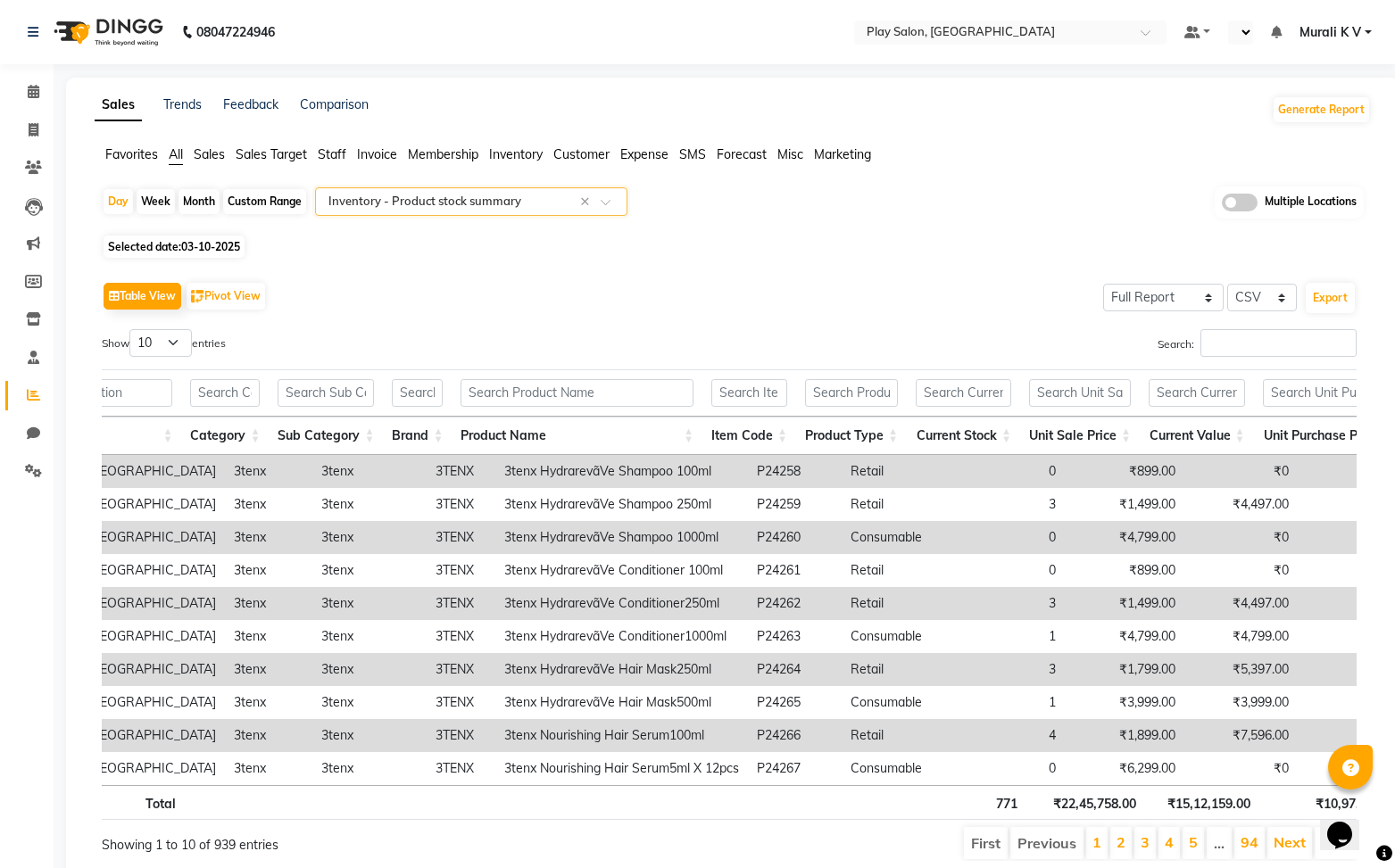
scroll to position [0, 118]
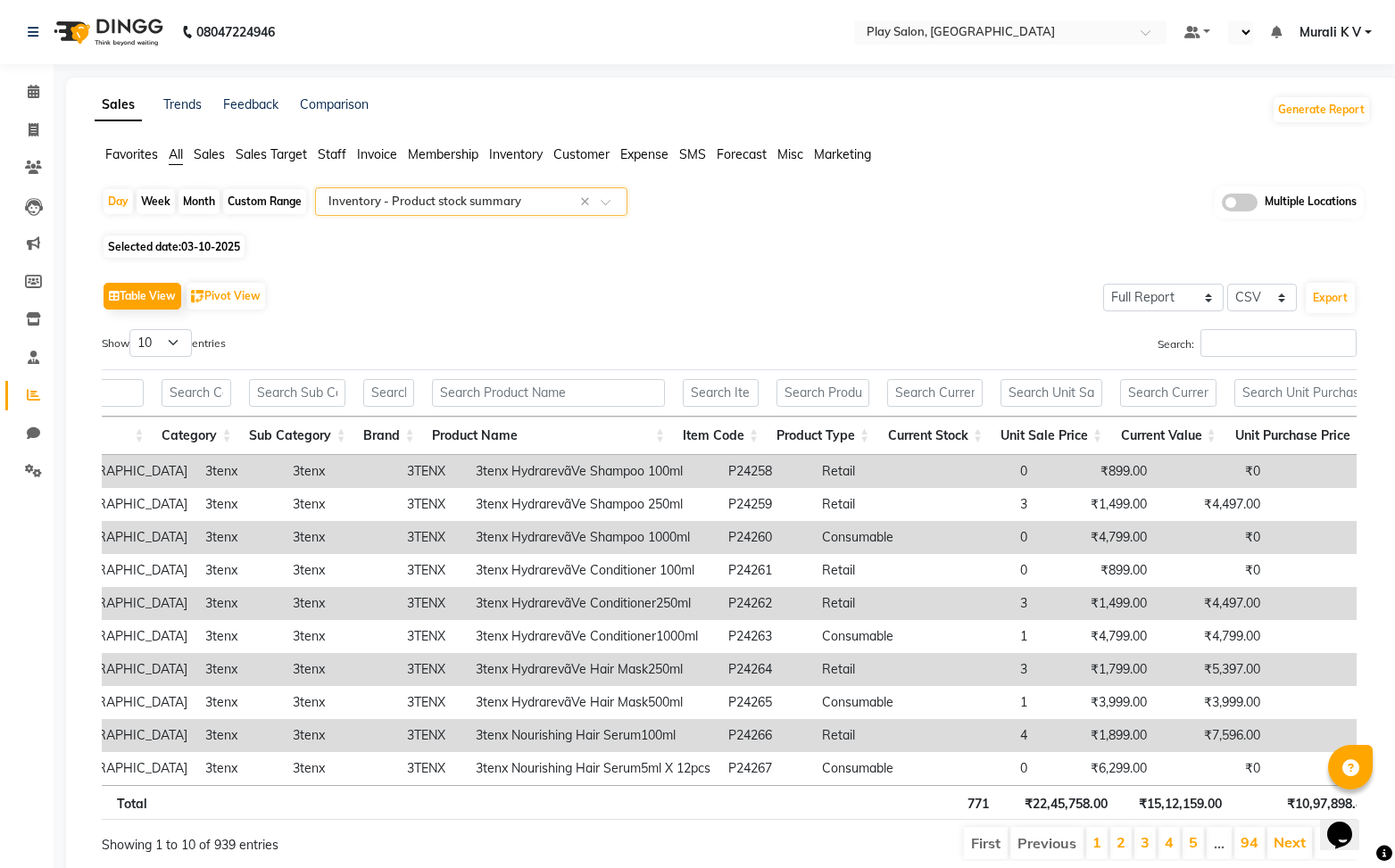
click at [1162, 811] on th "₹15,12,159.00" at bounding box center [1173, 803] width 113 height 35
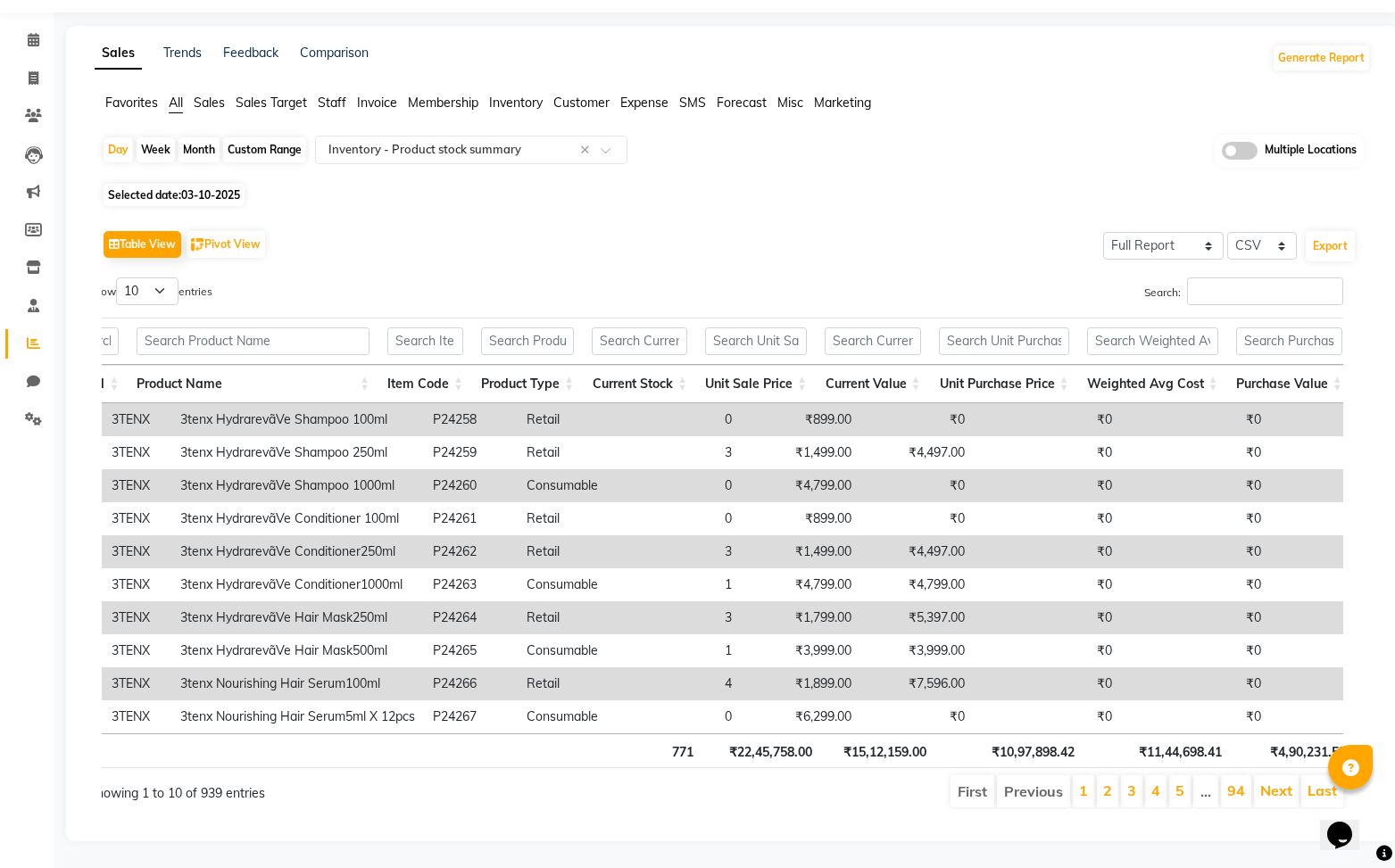
scroll to position [0, 0]
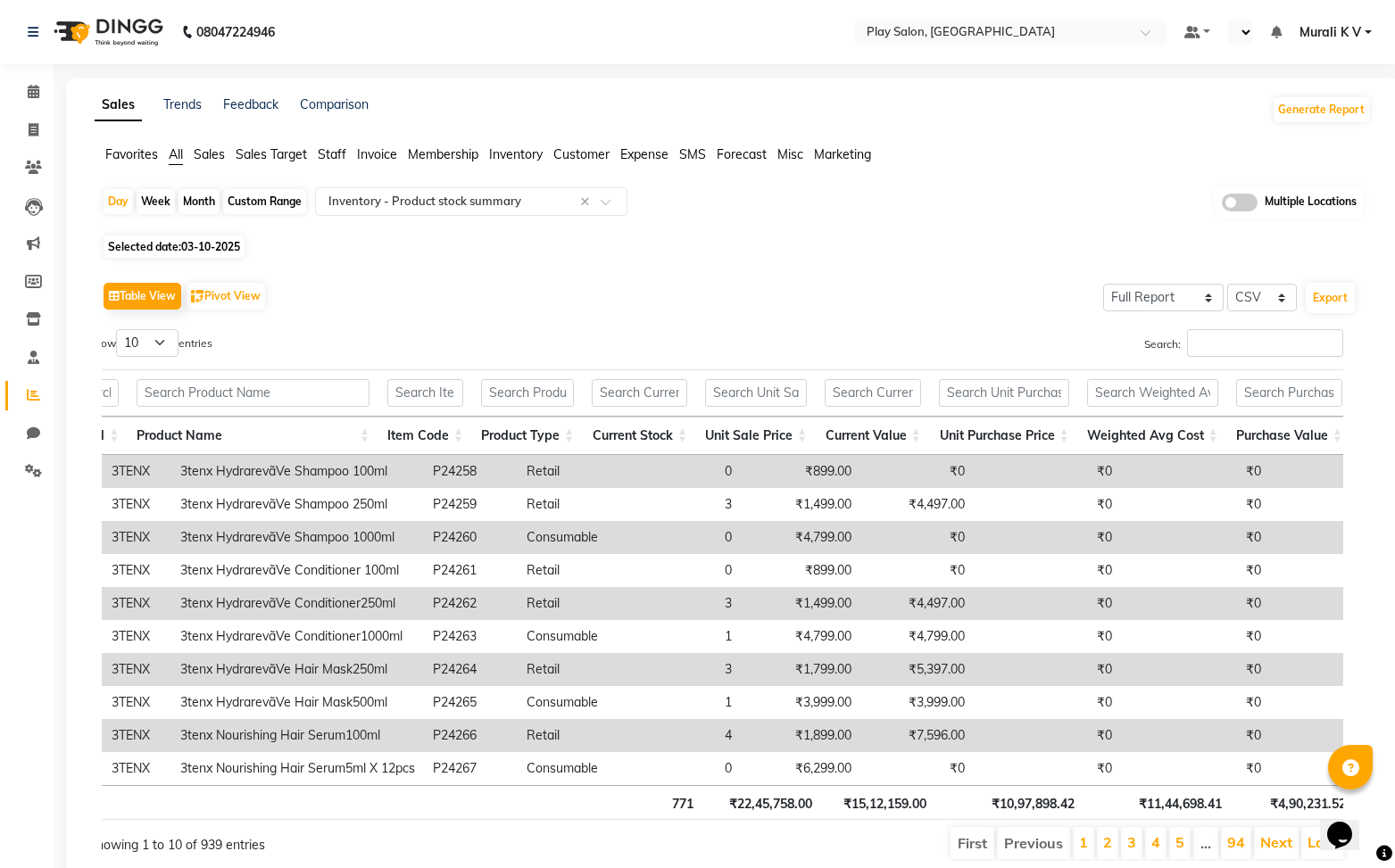
click at [1341, 42] on span "Murali K V" at bounding box center [1330, 32] width 62 height 18
click at [1300, 124] on link "Sign out" at bounding box center [1281, 123] width 163 height 28
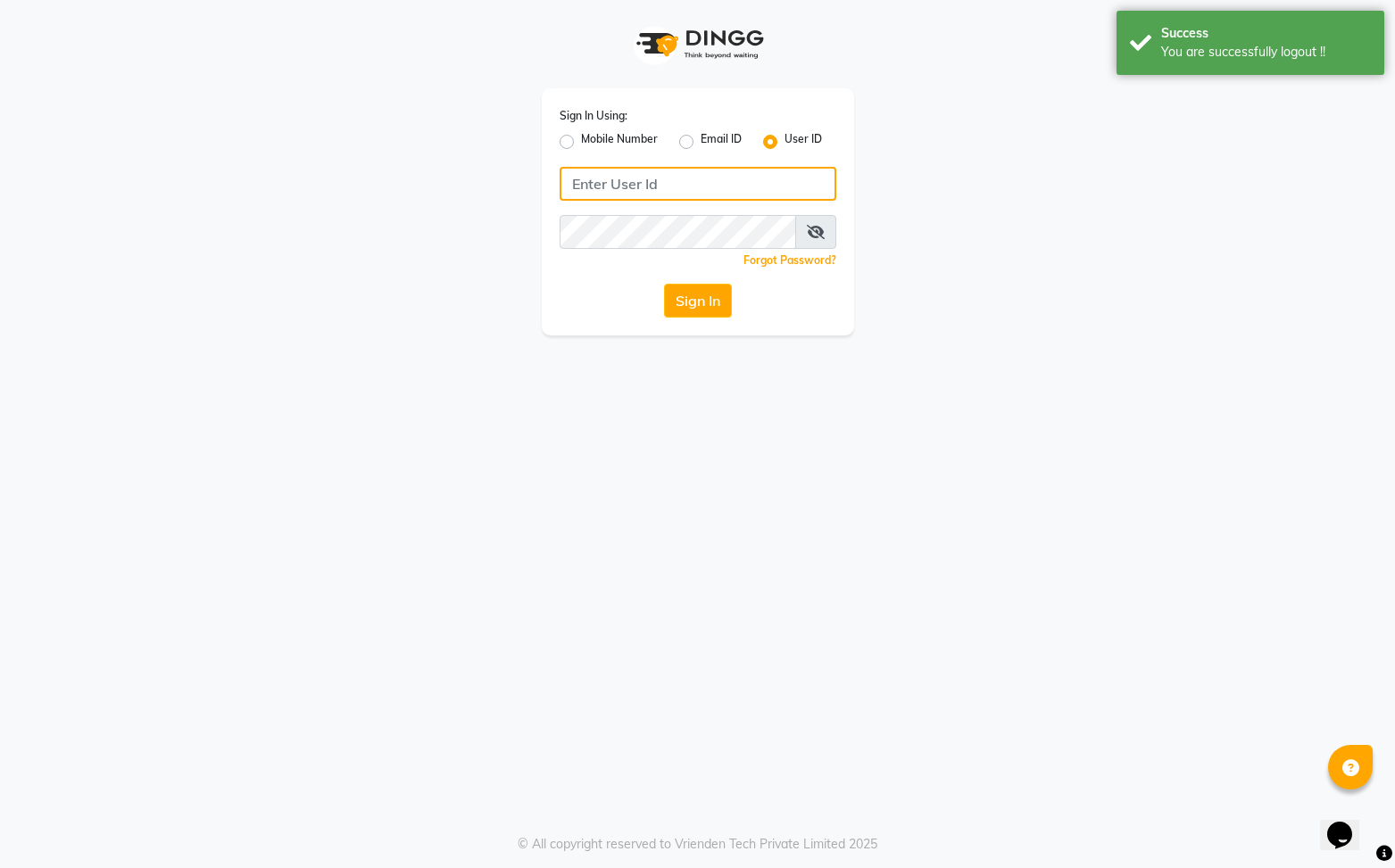
type input "8731984711"
click at [581, 143] on label "Mobile Number" at bounding box center [619, 141] width 77 height 21
click at [581, 143] on input "Mobile Number" at bounding box center [587, 137] width 12 height 12
radio input "true"
radio input "false"
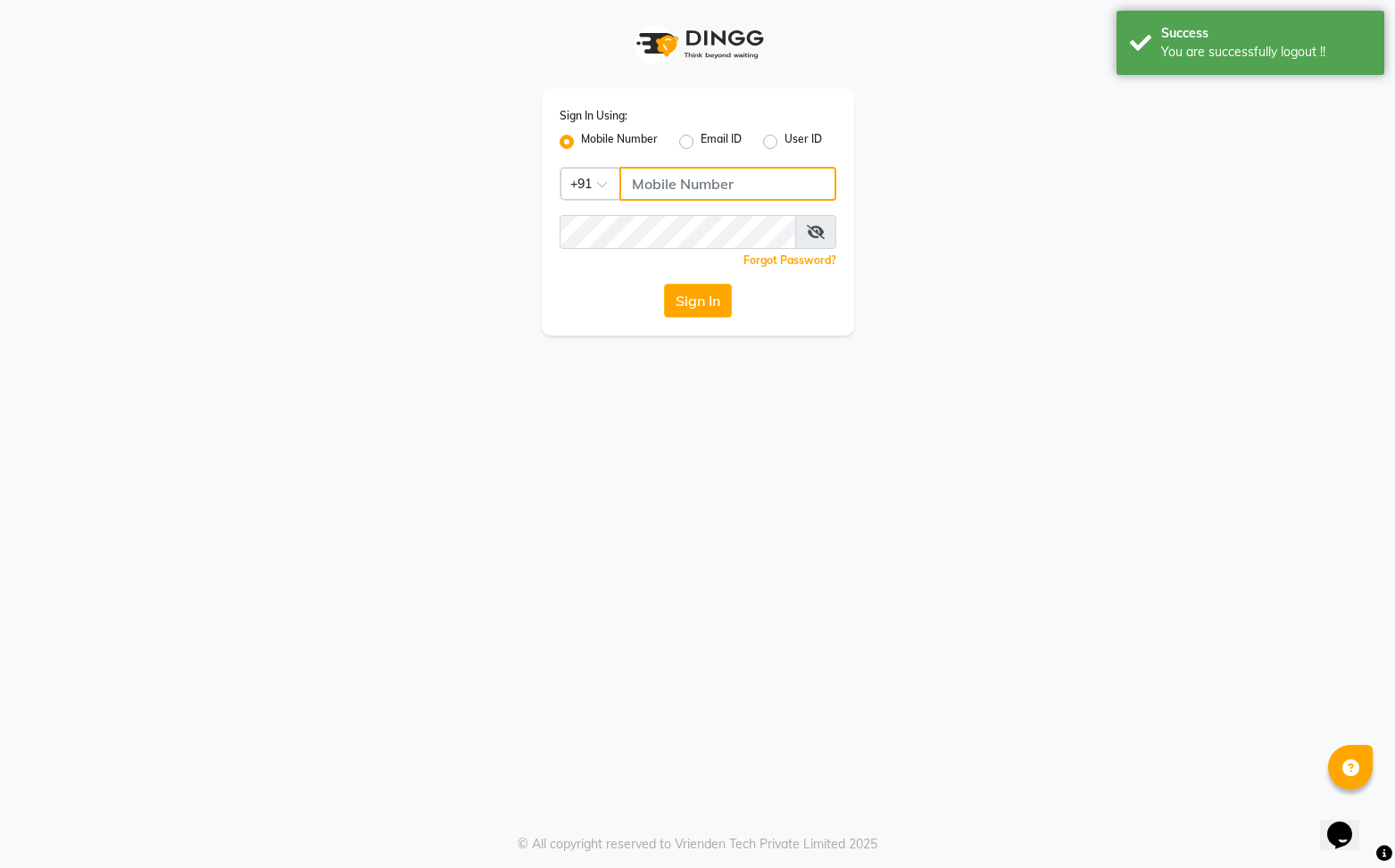
click at [662, 187] on input "Username" at bounding box center [728, 184] width 217 height 34
type input "8731984711"
click at [699, 295] on button "Sign In" at bounding box center [698, 301] width 68 height 34
